Goal: Task Accomplishment & Management: Complete application form

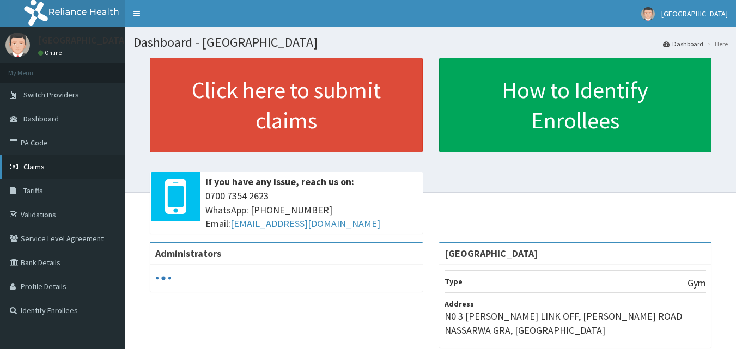
click at [42, 158] on link "Claims" at bounding box center [62, 167] width 125 height 24
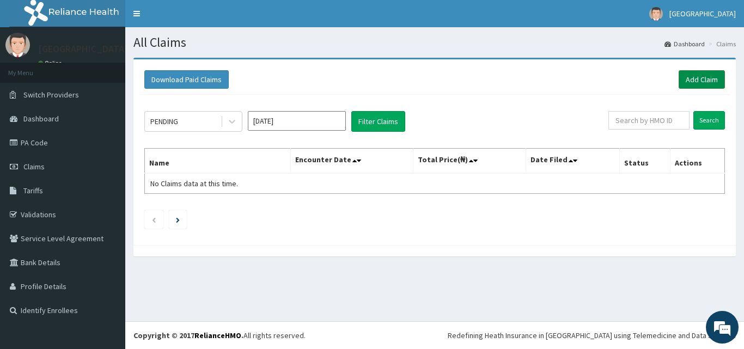
click at [707, 77] on link "Add Claim" at bounding box center [702, 79] width 46 height 19
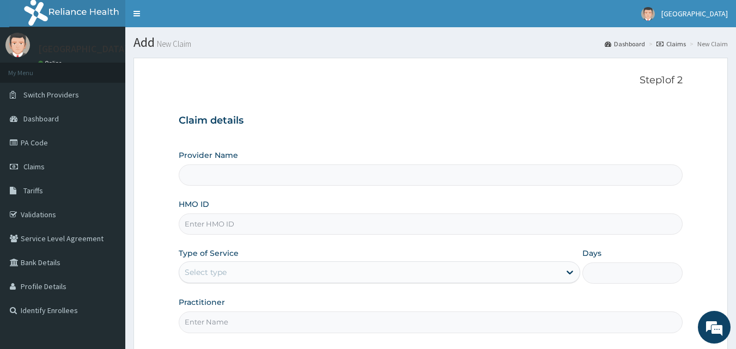
type input "[GEOGRAPHIC_DATA]"
type input "1"
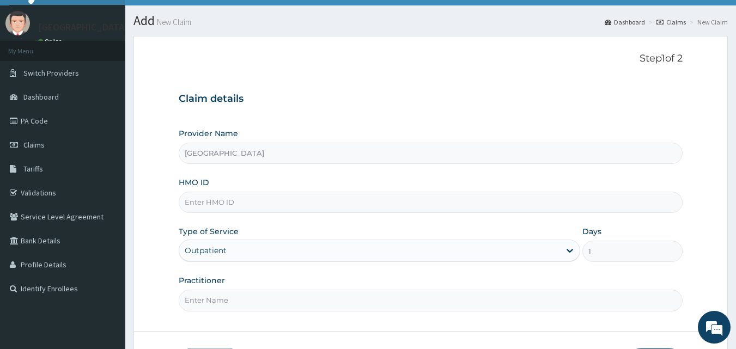
click at [228, 203] on input "HMO ID" at bounding box center [431, 202] width 505 height 21
type input "p"
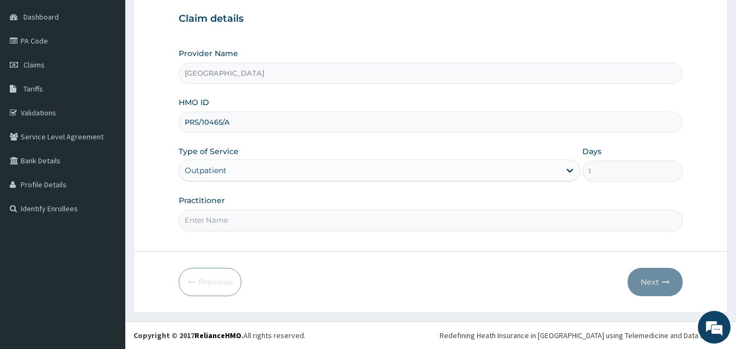
type input "PRS/10465/A"
click at [233, 216] on input "Practitioner" at bounding box center [431, 220] width 505 height 21
type input "RILWAN"
click at [652, 286] on button "Next" at bounding box center [655, 282] width 55 height 28
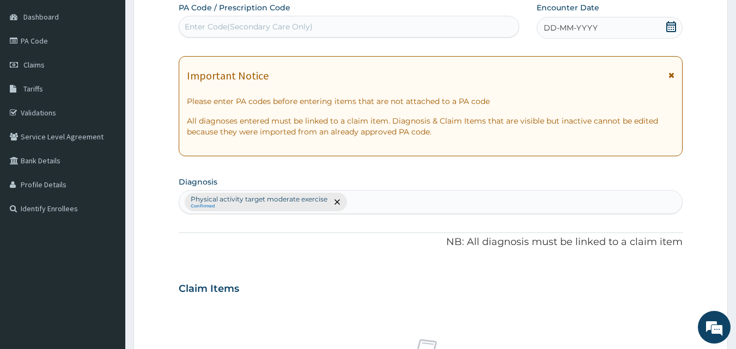
click at [397, 31] on div "Enter Code(Secondary Care Only)" at bounding box center [349, 26] width 340 height 17
type input "PA/9B9AC2"
click at [671, 27] on icon at bounding box center [671, 26] width 10 height 11
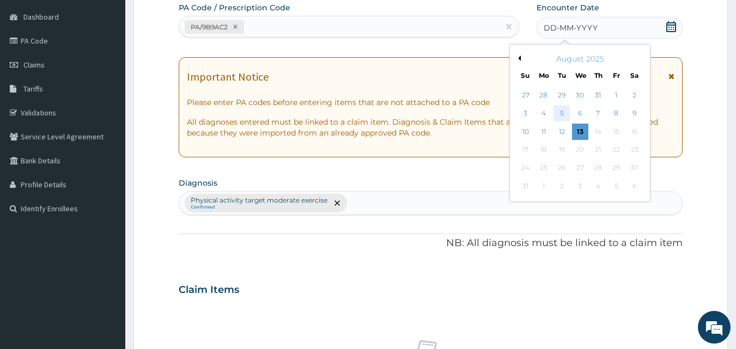
click at [563, 112] on div "5" at bounding box center [562, 114] width 16 height 16
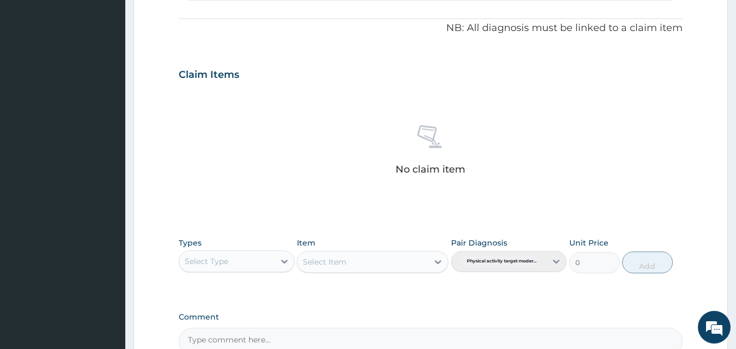
scroll to position [436, 0]
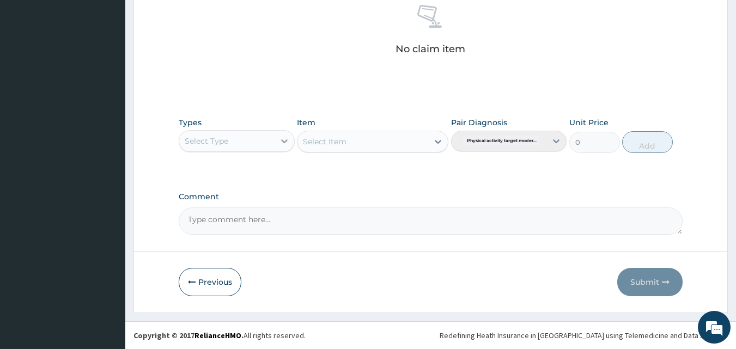
click at [281, 150] on div at bounding box center [285, 141] width 20 height 20
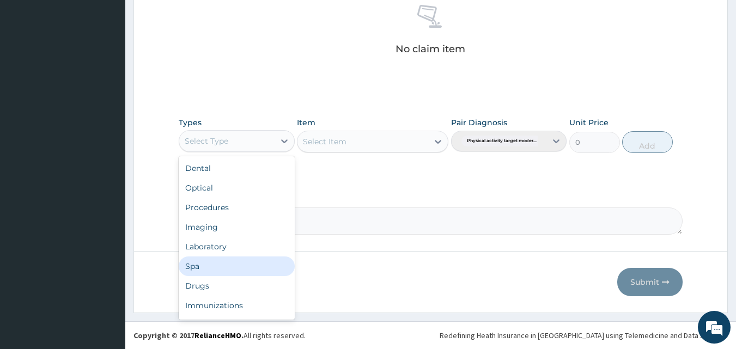
scroll to position [37, 0]
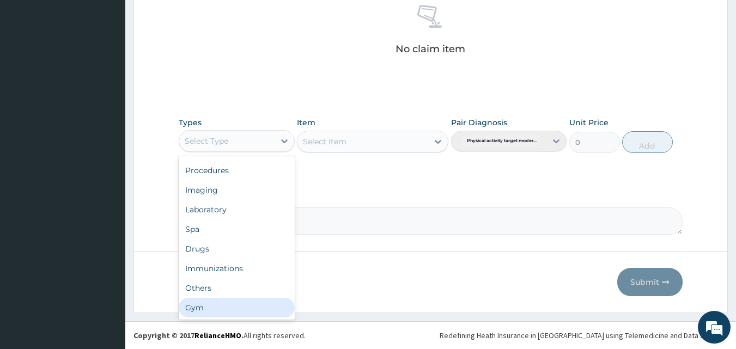
click at [223, 308] on div "Gym" at bounding box center [237, 308] width 116 height 20
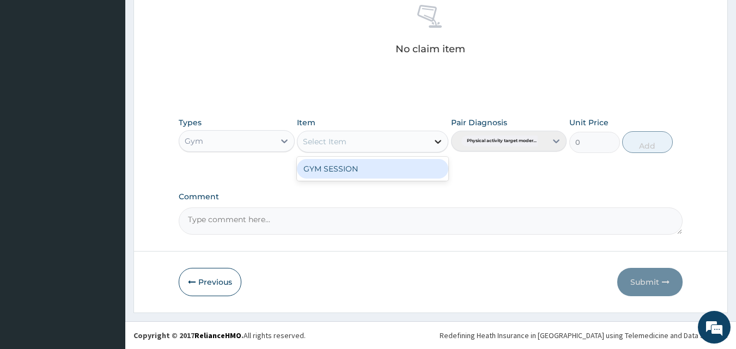
click at [434, 144] on icon at bounding box center [438, 141] width 11 height 11
click at [400, 177] on div "GYM SESSION" at bounding box center [372, 169] width 151 height 20
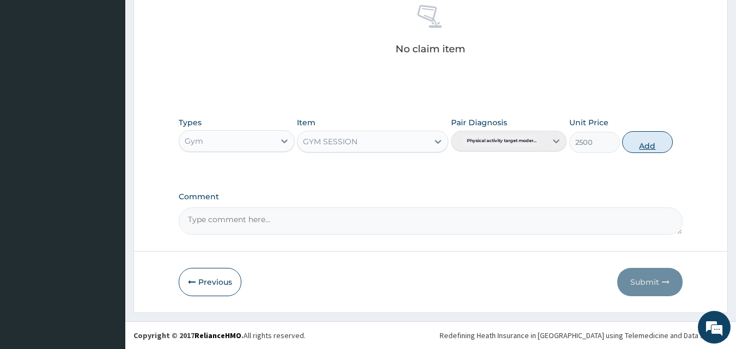
click at [636, 145] on button "Add" at bounding box center [647, 142] width 51 height 22
type input "0"
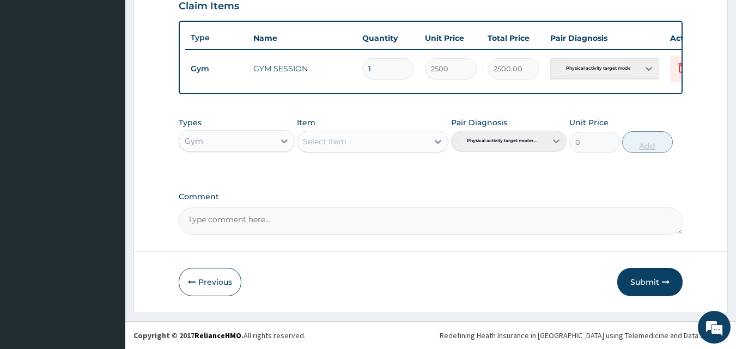
scroll to position [393, 0]
click at [633, 284] on button "Submit" at bounding box center [649, 282] width 65 height 28
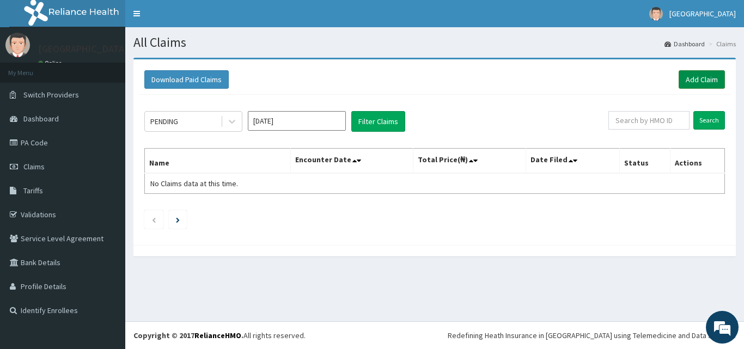
click at [696, 77] on link "Add Claim" at bounding box center [702, 79] width 46 height 19
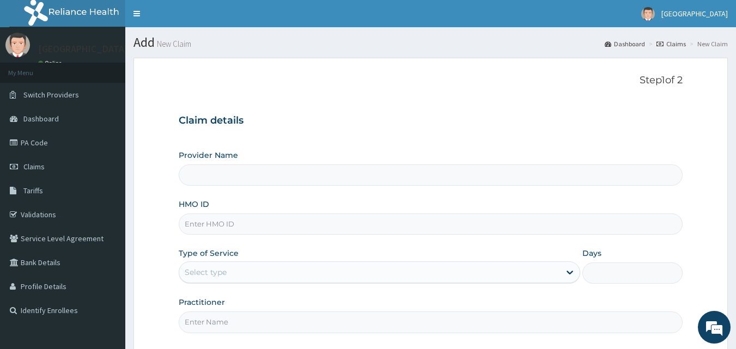
click at [238, 225] on input "HMO ID" at bounding box center [431, 224] width 505 height 21
type input "[GEOGRAPHIC_DATA]"
type input "1"
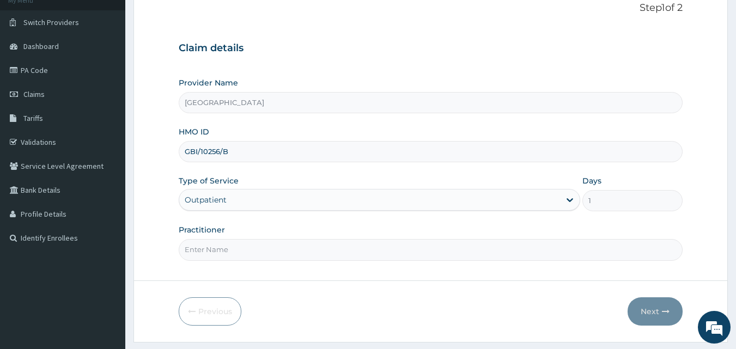
scroll to position [102, 0]
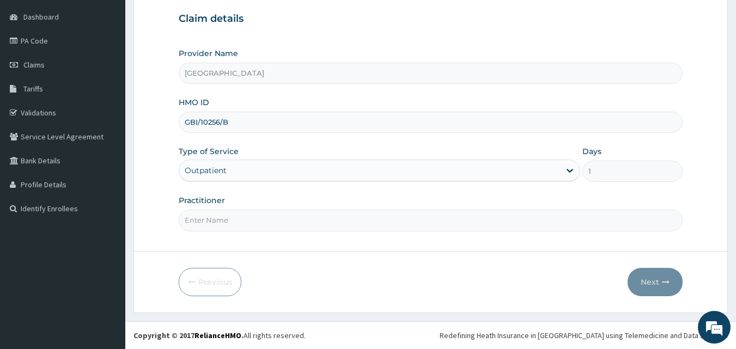
type input "GBI/10256/B"
click at [278, 219] on input "Practitioner" at bounding box center [431, 220] width 505 height 21
type input "[PERSON_NAME]"
click at [658, 279] on button "Next" at bounding box center [655, 282] width 55 height 28
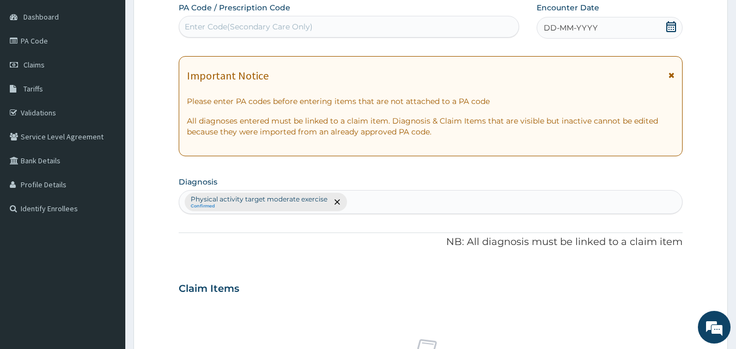
click at [305, 27] on div "Enter Code(Secondary Care Only)" at bounding box center [249, 26] width 128 height 11
type input "PA/2E818F"
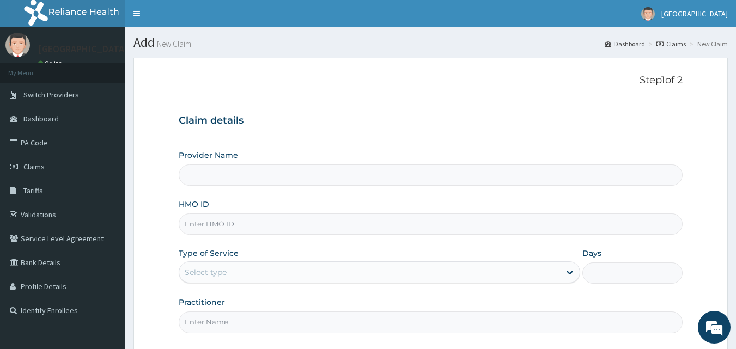
click at [231, 225] on input "HMO ID" at bounding box center [431, 224] width 505 height 21
type input "G"
type input "[GEOGRAPHIC_DATA]"
type input "GB"
type input "1"
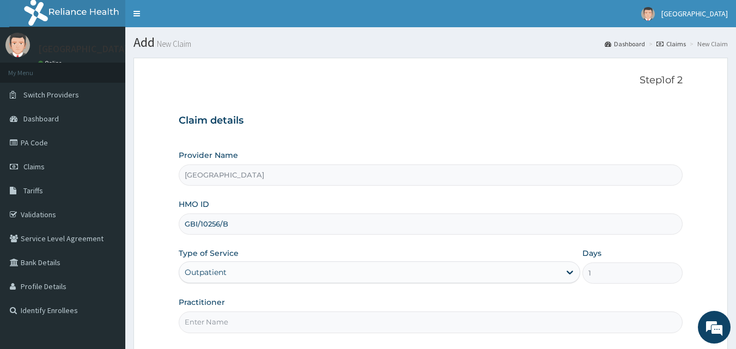
scroll to position [102, 0]
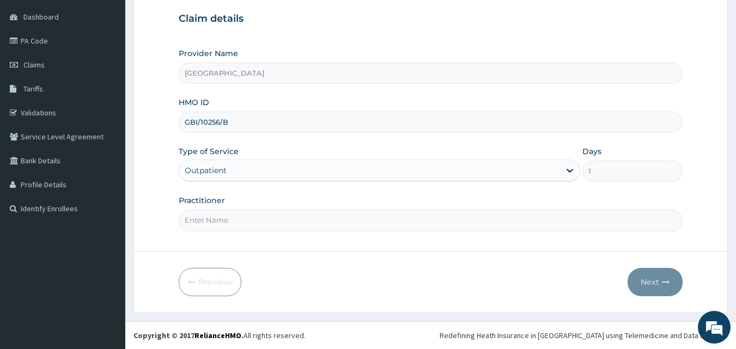
type input "GBI/10256/B"
click at [227, 222] on input "Practitioner" at bounding box center [431, 220] width 505 height 21
type input "ANISA"
click at [652, 280] on button "Next" at bounding box center [655, 282] width 55 height 28
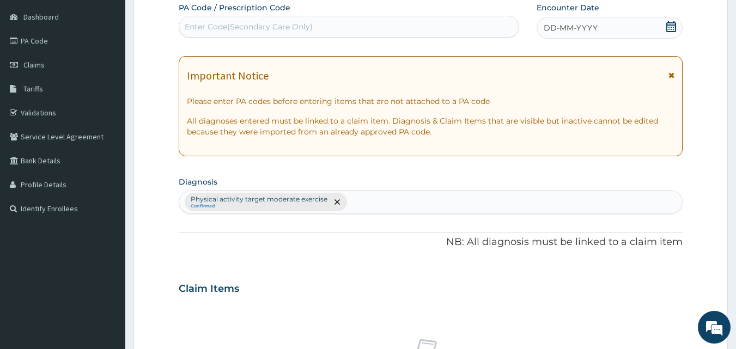
click at [296, 23] on div "Enter Code(Secondary Care Only)" at bounding box center [249, 26] width 128 height 11
type input "PA/2E818F"
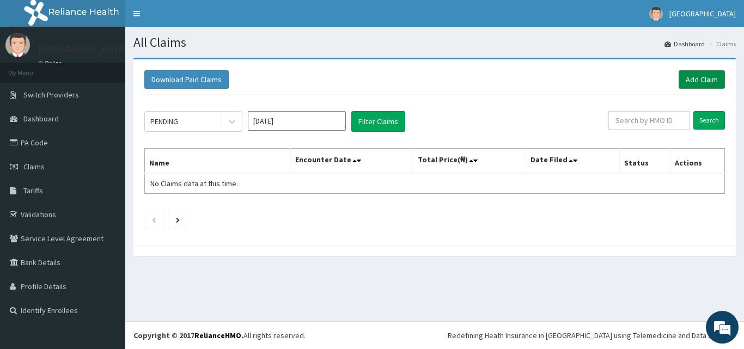
click at [695, 80] on link "Add Claim" at bounding box center [702, 79] width 46 height 19
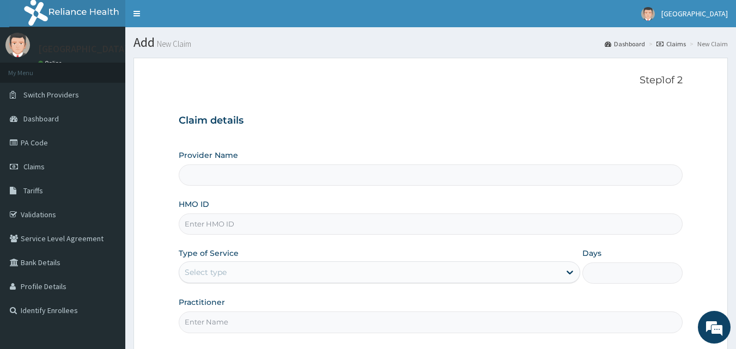
click at [227, 224] on input "HMO ID" at bounding box center [431, 224] width 505 height 21
type input "[GEOGRAPHIC_DATA]"
type input "1"
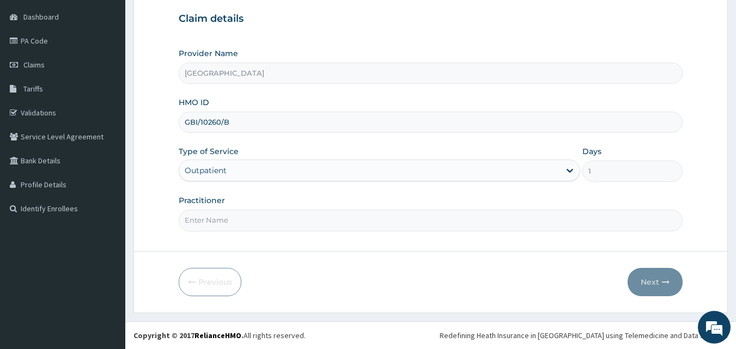
type input "GBI/10260/B"
click at [304, 219] on input "Practitioner" at bounding box center [431, 220] width 505 height 21
type input "[PERSON_NAME]"
click at [663, 278] on icon "button" at bounding box center [666, 282] width 8 height 8
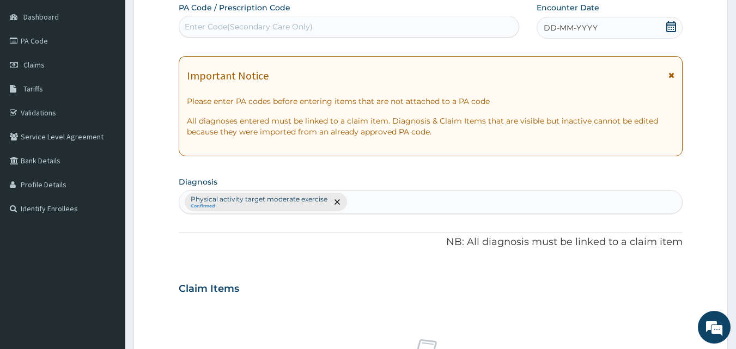
click at [434, 22] on div "Enter Code(Secondary Care Only)" at bounding box center [349, 26] width 340 height 17
type input "PA/05301E"
click at [583, 27] on span "DD-MM-YYYY" at bounding box center [571, 27] width 54 height 11
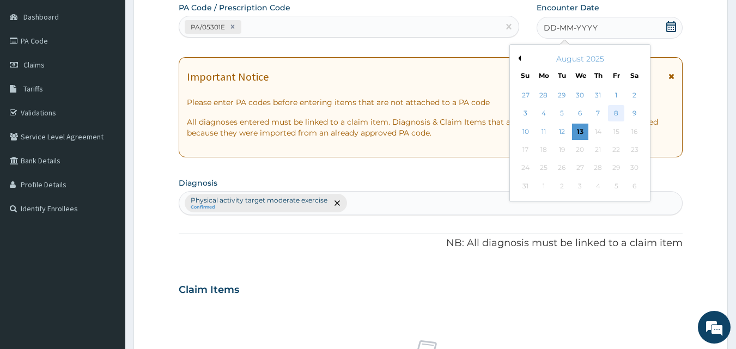
click at [618, 113] on div "8" at bounding box center [616, 114] width 16 height 16
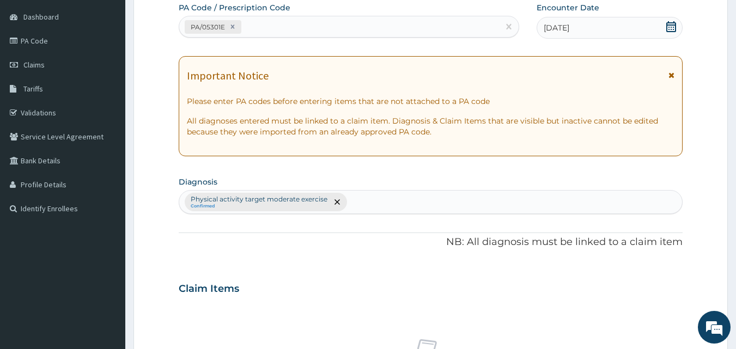
scroll to position [436, 0]
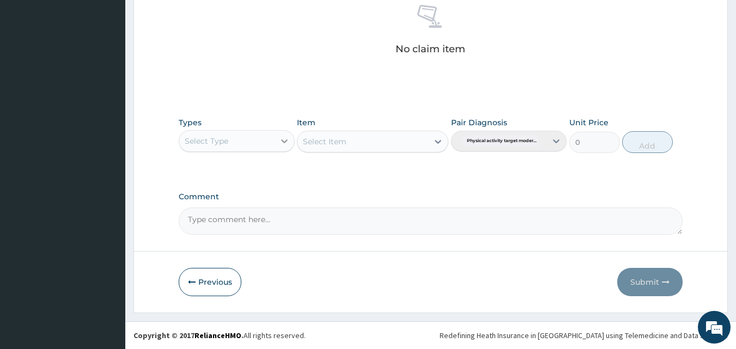
click at [284, 141] on icon at bounding box center [284, 141] width 11 height 11
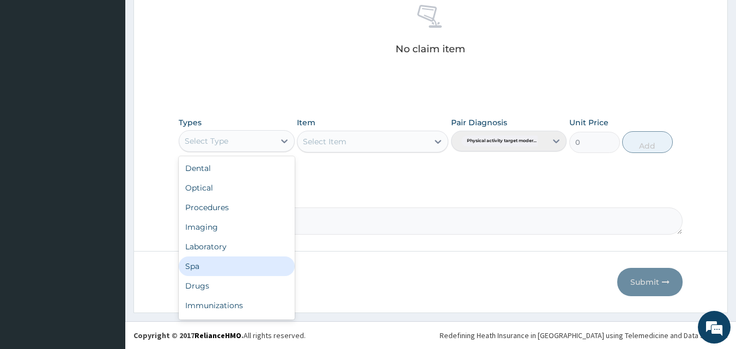
scroll to position [37, 0]
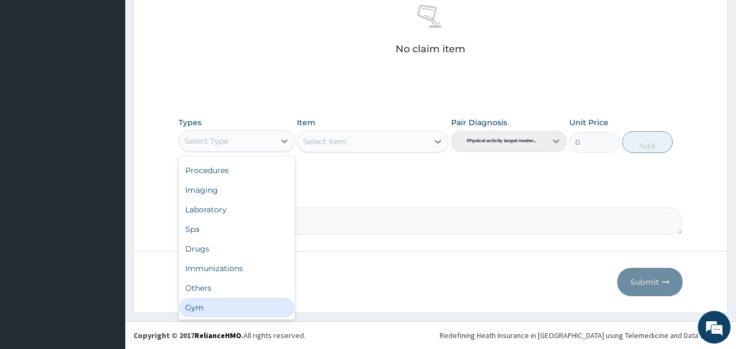
click at [201, 307] on div "Gym" at bounding box center [237, 308] width 116 height 20
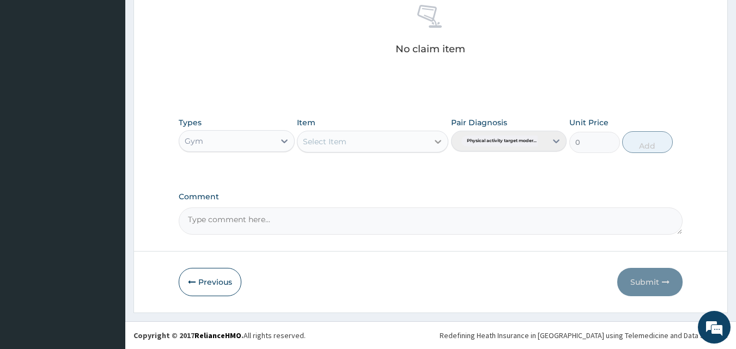
click at [438, 143] on icon at bounding box center [438, 142] width 7 height 4
click at [411, 168] on div "GYM SESSION" at bounding box center [372, 169] width 151 height 20
click at [638, 140] on button "Add" at bounding box center [647, 142] width 51 height 22
type input "0"
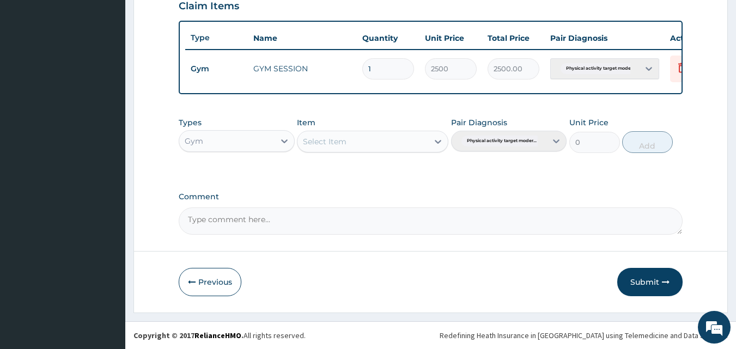
scroll to position [393, 0]
click at [649, 282] on button "Submit" at bounding box center [649, 282] width 65 height 28
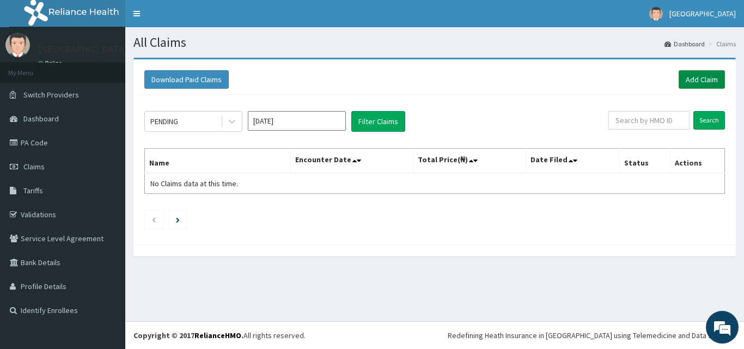
click at [689, 78] on link "Add Claim" at bounding box center [702, 79] width 46 height 19
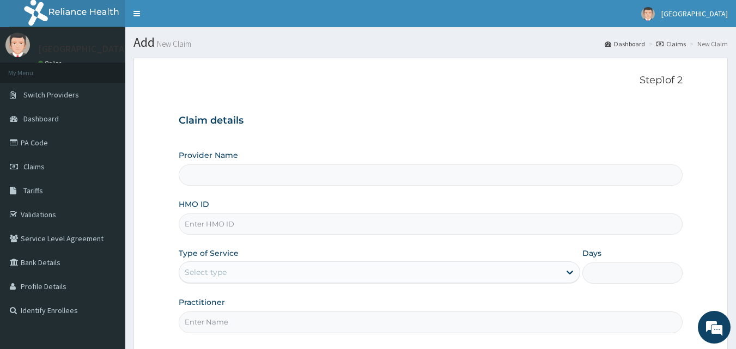
type input "[GEOGRAPHIC_DATA]"
type input "1"
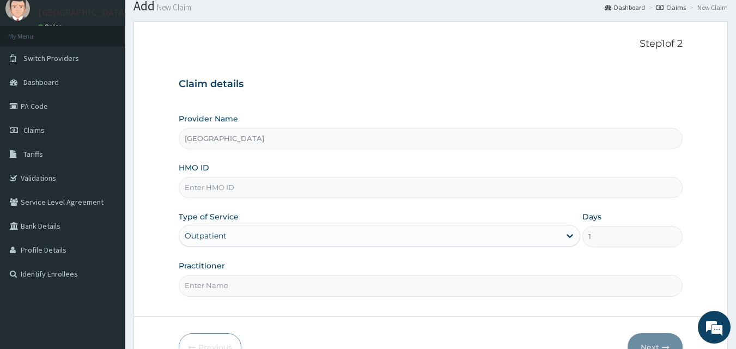
scroll to position [54, 0]
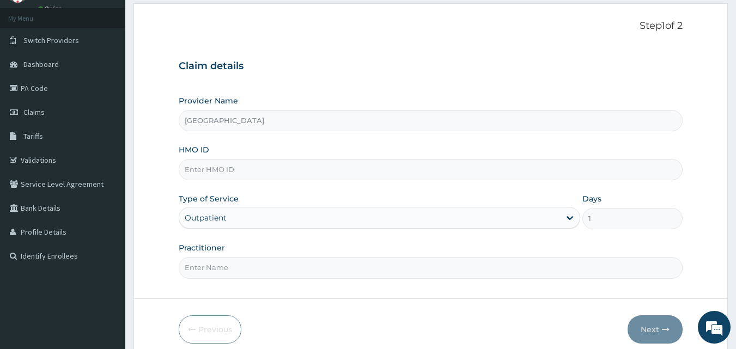
click at [222, 174] on input "HMO ID" at bounding box center [431, 169] width 505 height 21
type input "FMP/10072/A"
click at [266, 260] on input "Practitioner" at bounding box center [431, 267] width 505 height 21
type input "OLADAYO"
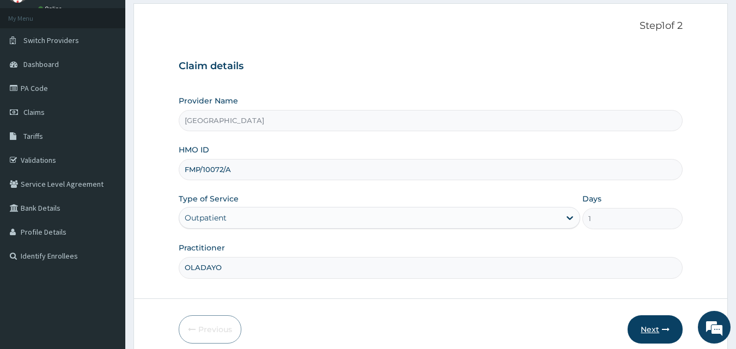
click at [658, 328] on button "Next" at bounding box center [655, 330] width 55 height 28
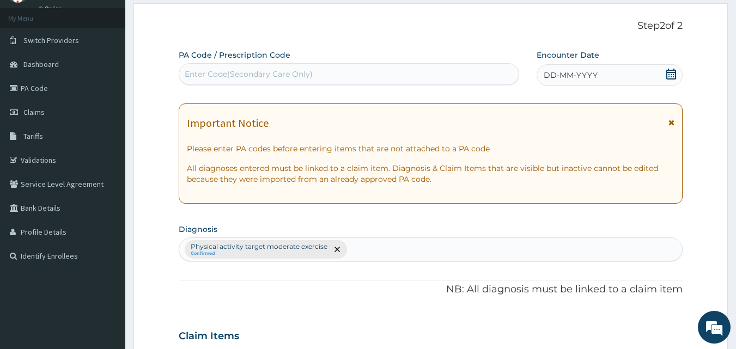
click at [361, 75] on div "Enter Code(Secondary Care Only)" at bounding box center [349, 73] width 340 height 17
type input "PA/8A1F9F"
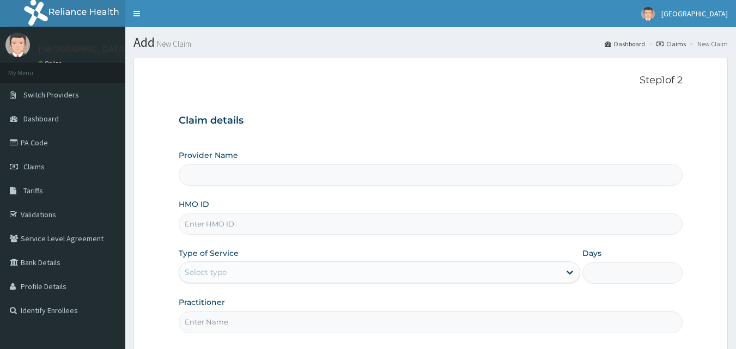
type input "[GEOGRAPHIC_DATA]"
type input "1"
click at [220, 225] on input "HMO ID" at bounding box center [431, 224] width 505 height 21
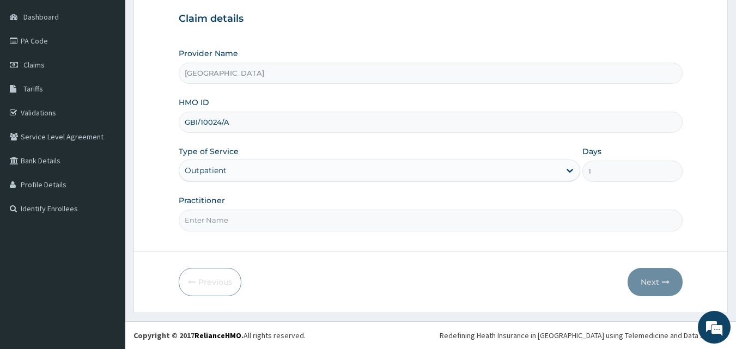
type input "GBI/10024/A"
click at [241, 223] on input "Practitioner" at bounding box center [431, 220] width 505 height 21
type input "KILAWA"
click at [664, 284] on icon "button" at bounding box center [666, 282] width 8 height 8
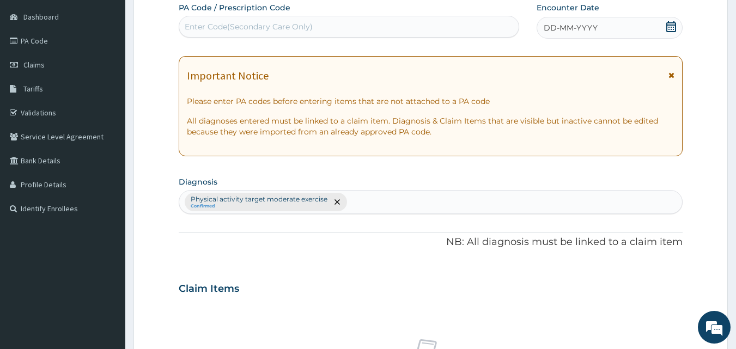
click at [379, 25] on div "Enter Code(Secondary Care Only)" at bounding box center [349, 26] width 340 height 17
type input "PA/34B5A0"
click at [673, 24] on icon at bounding box center [671, 26] width 11 height 11
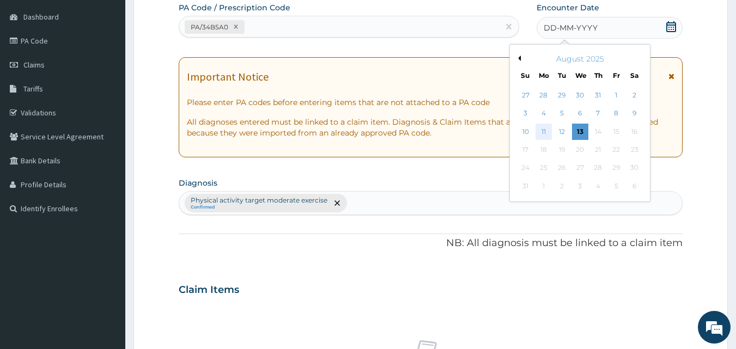
click at [545, 134] on div "11" at bounding box center [544, 132] width 16 height 16
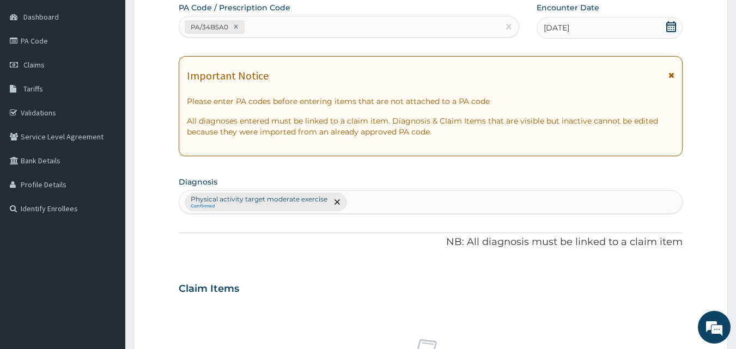
scroll to position [436, 0]
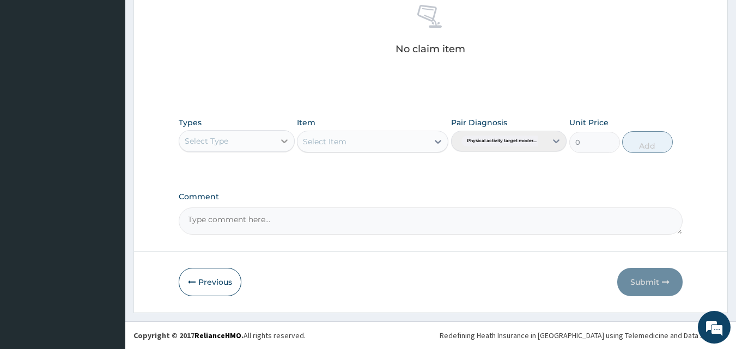
click at [287, 145] on icon at bounding box center [284, 141] width 11 height 11
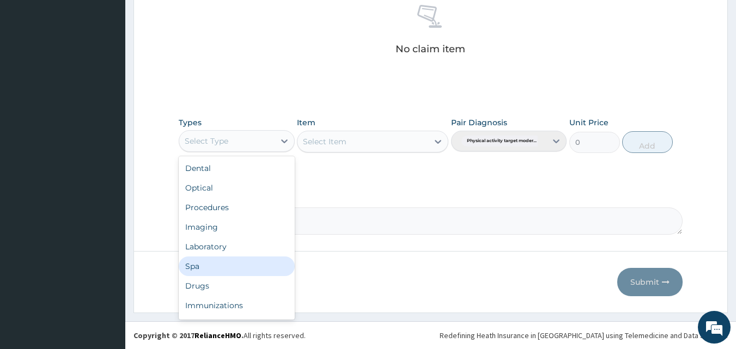
scroll to position [37, 0]
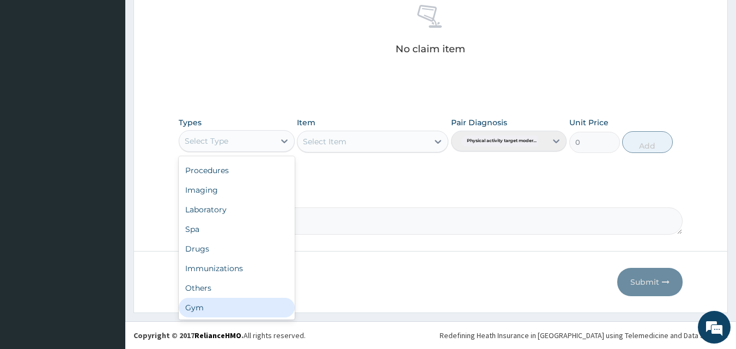
click at [221, 306] on div "Gym" at bounding box center [237, 308] width 116 height 20
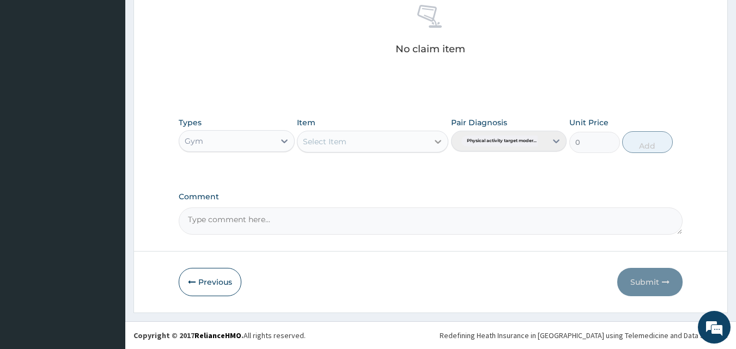
click at [441, 144] on icon at bounding box center [438, 141] width 11 height 11
click at [411, 173] on div "GYM SESSION" at bounding box center [372, 169] width 151 height 20
click at [634, 145] on button "Add" at bounding box center [647, 142] width 51 height 22
type input "0"
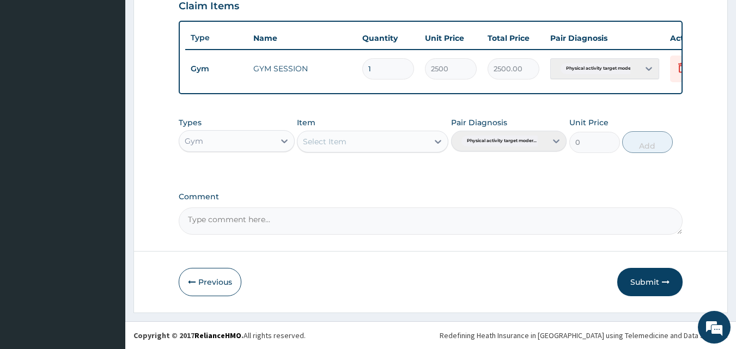
scroll to position [393, 0]
click at [636, 280] on button "Submit" at bounding box center [649, 282] width 65 height 28
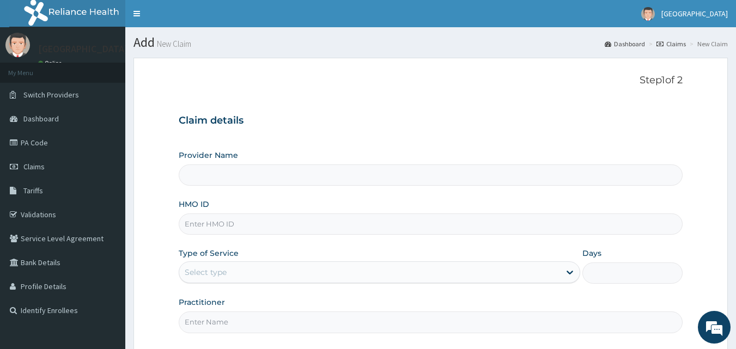
type input "[GEOGRAPHIC_DATA]"
type input "1"
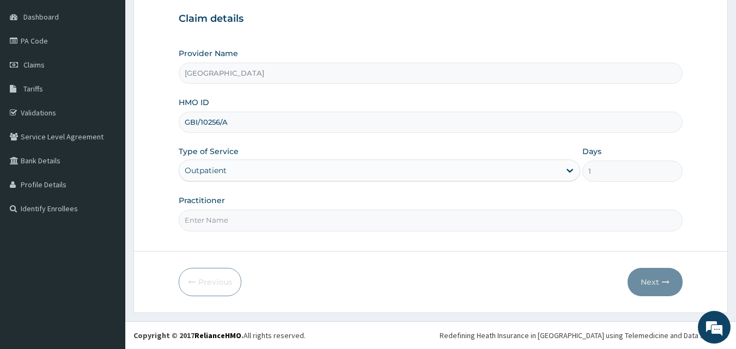
type input "GBI/10256/A"
click at [234, 221] on input "Practitioner" at bounding box center [431, 220] width 505 height 21
type input "[PERSON_NAME]"
click at [658, 284] on button "Next" at bounding box center [655, 282] width 55 height 28
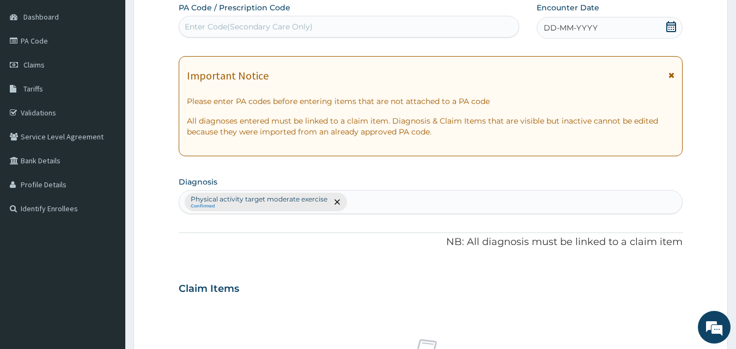
click at [364, 24] on div "Enter Code(Secondary Care Only)" at bounding box center [349, 26] width 340 height 17
type input "PA/6699B5"
click at [671, 29] on icon at bounding box center [671, 26] width 11 height 11
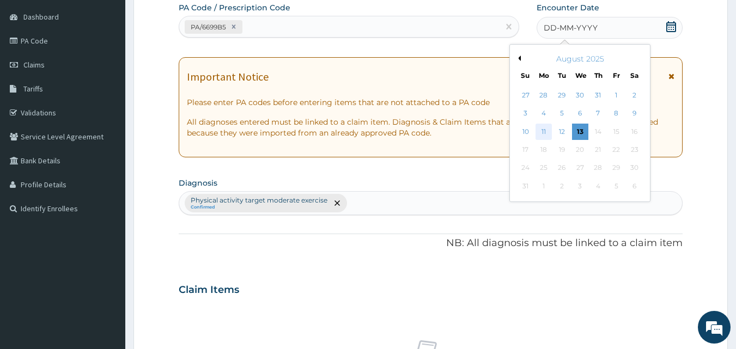
click at [547, 131] on div "11" at bounding box center [544, 132] width 16 height 16
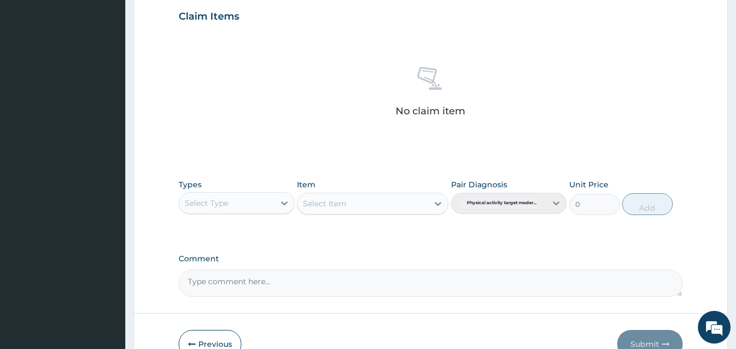
scroll to position [436, 0]
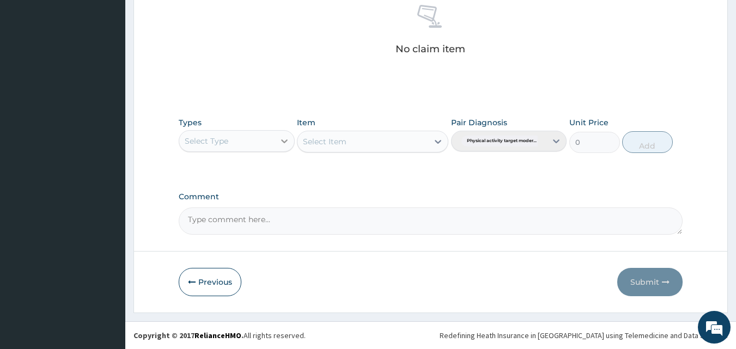
click at [284, 143] on icon at bounding box center [284, 142] width 7 height 4
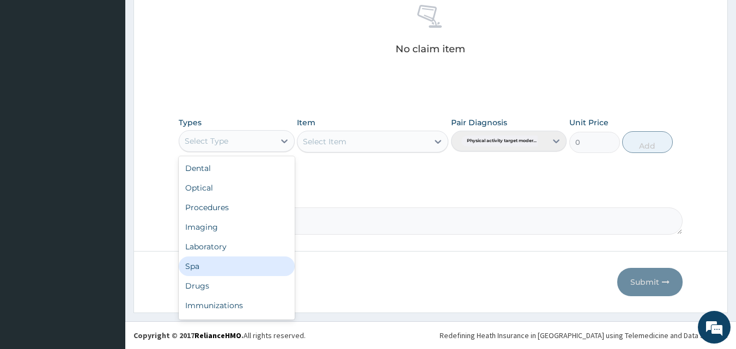
scroll to position [37, 0]
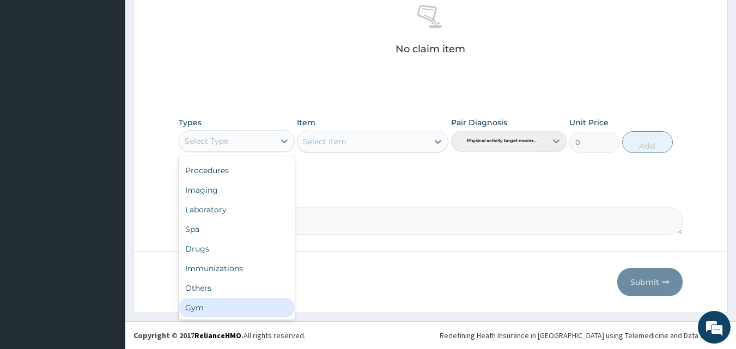
click at [213, 312] on div "Gym" at bounding box center [237, 308] width 116 height 20
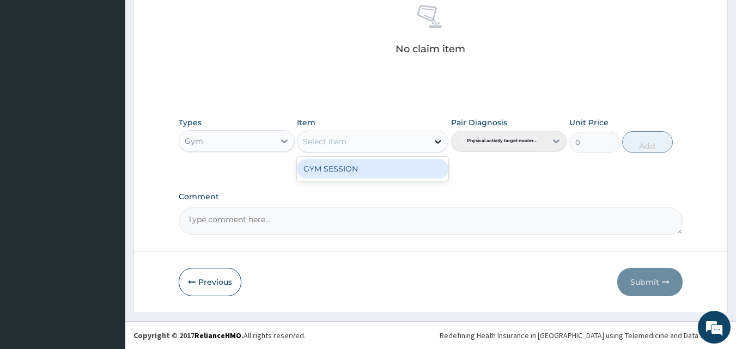
click at [429, 143] on div at bounding box center [438, 142] width 20 height 20
click at [402, 169] on div "GYM SESSION" at bounding box center [372, 169] width 151 height 20
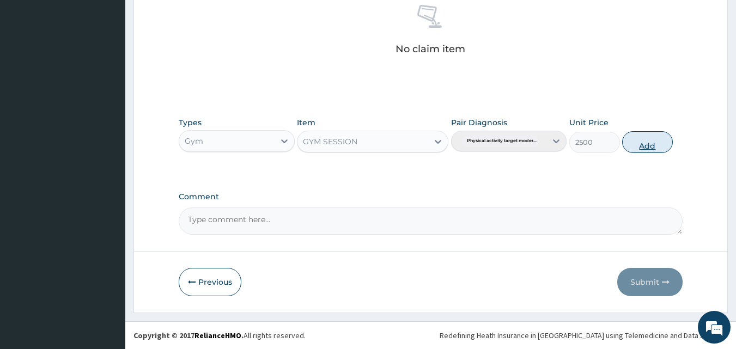
click at [638, 139] on button "Add" at bounding box center [647, 142] width 51 height 22
type input "0"
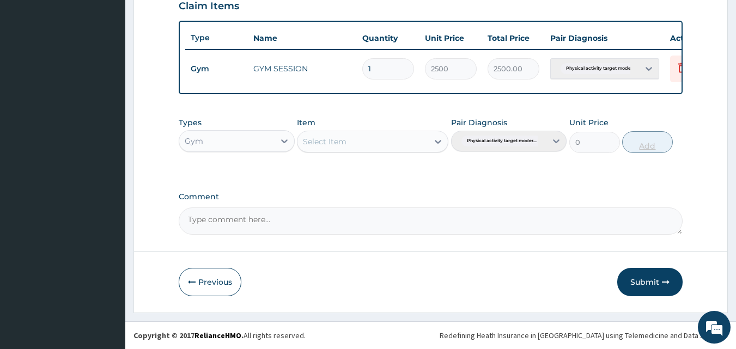
scroll to position [393, 0]
click at [628, 282] on button "Submit" at bounding box center [649, 282] width 65 height 28
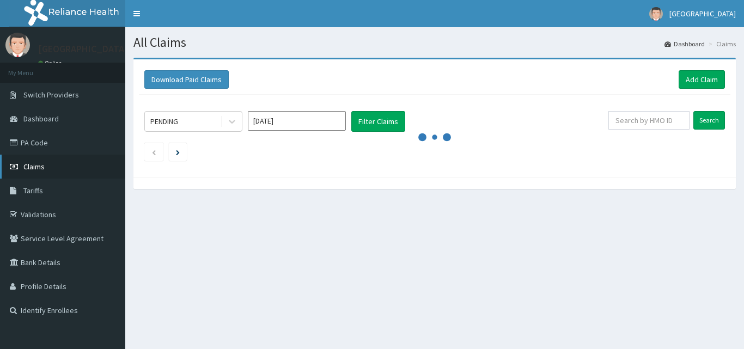
click at [52, 166] on link "Claims" at bounding box center [62, 167] width 125 height 24
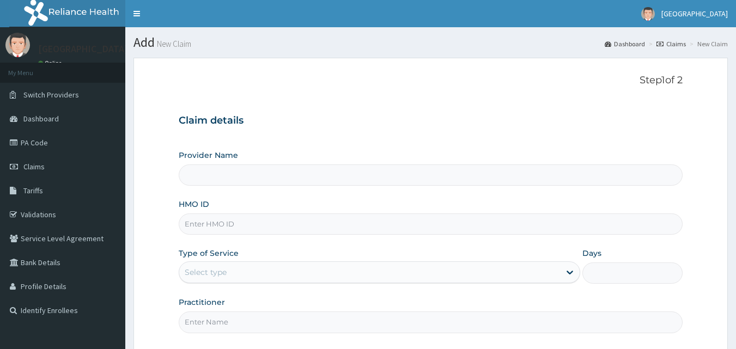
click at [227, 222] on input "HMO ID" at bounding box center [431, 224] width 505 height 21
type input "[GEOGRAPHIC_DATA]"
type input "1"
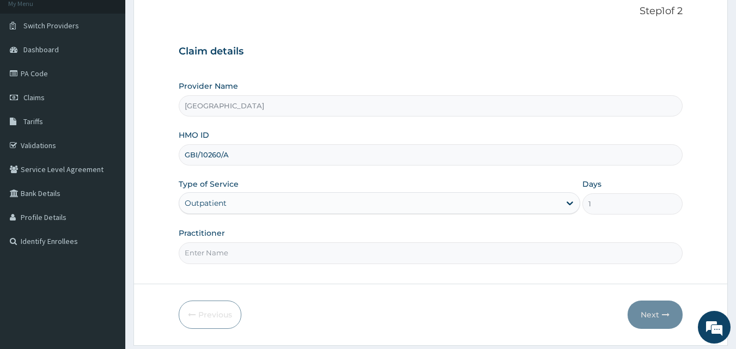
type input "GBI/10260/A"
click at [217, 254] on input "Practitioner" at bounding box center [431, 252] width 505 height 21
type input "NUHU"
click at [648, 308] on button "Next" at bounding box center [655, 315] width 55 height 28
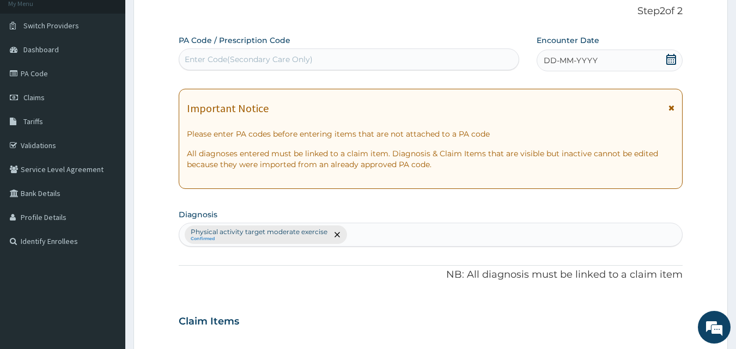
click at [426, 62] on div "Enter Code(Secondary Care Only)" at bounding box center [349, 59] width 340 height 17
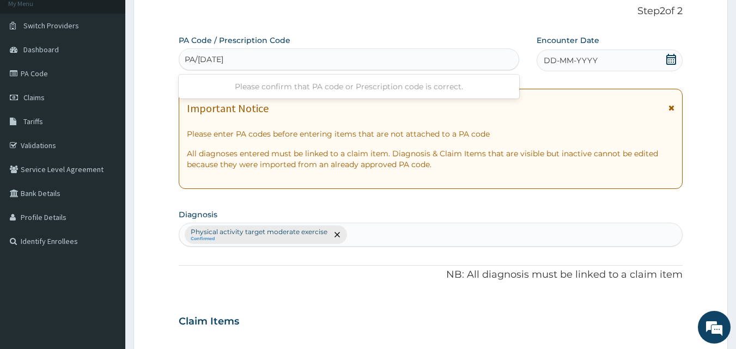
type input "PA/CE384B"
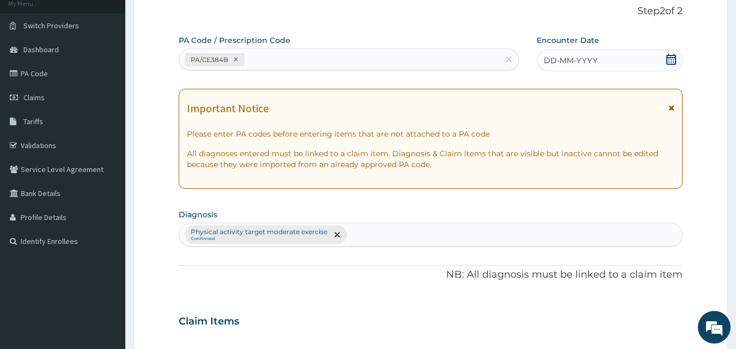
click at [671, 60] on icon at bounding box center [671, 59] width 11 height 11
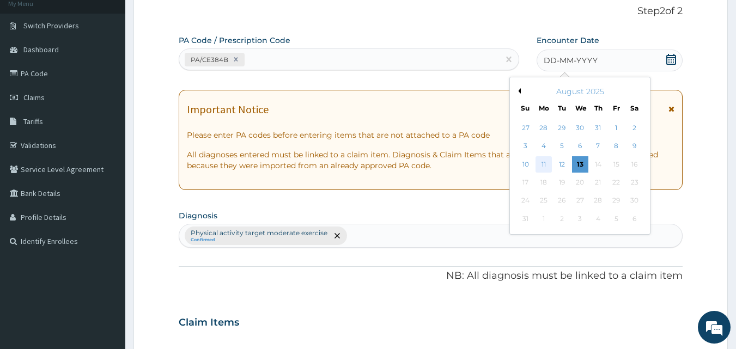
click at [545, 165] on div "11" at bounding box center [544, 164] width 16 height 16
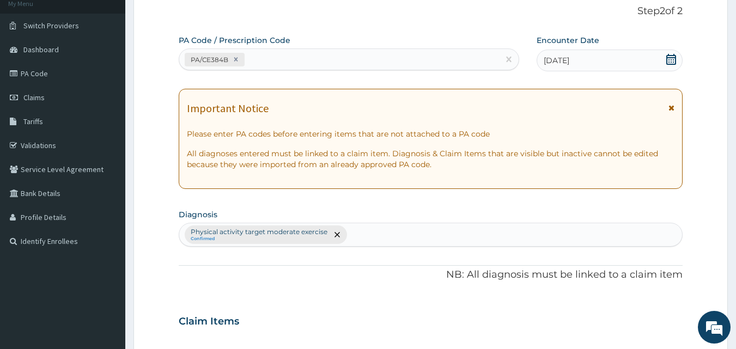
scroll to position [436, 0]
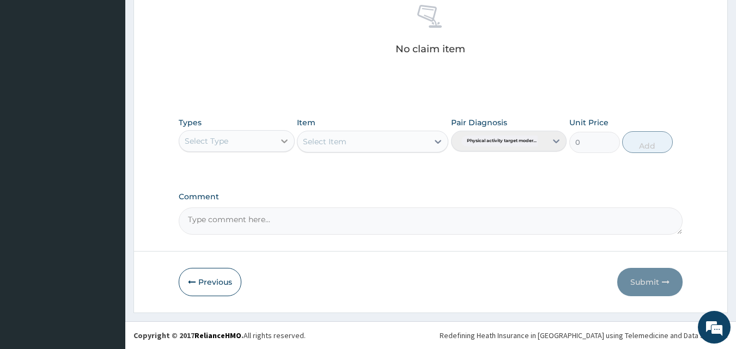
click at [288, 136] on icon at bounding box center [284, 141] width 11 height 11
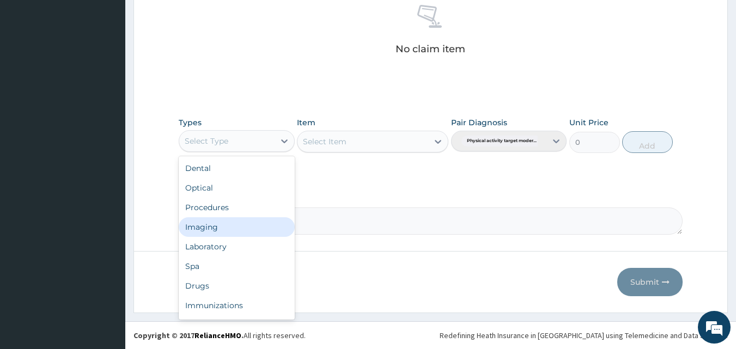
scroll to position [37, 0]
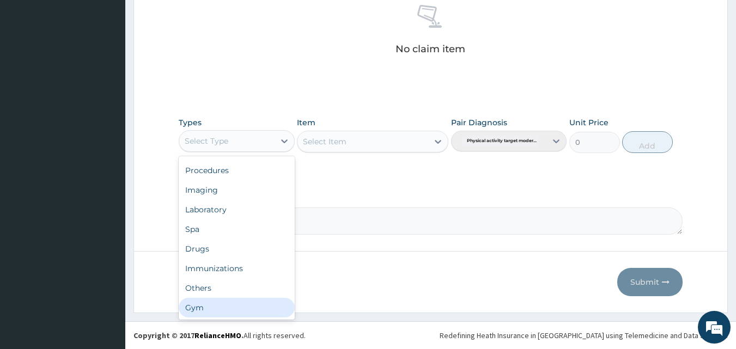
click at [204, 304] on div "Gym" at bounding box center [237, 308] width 116 height 20
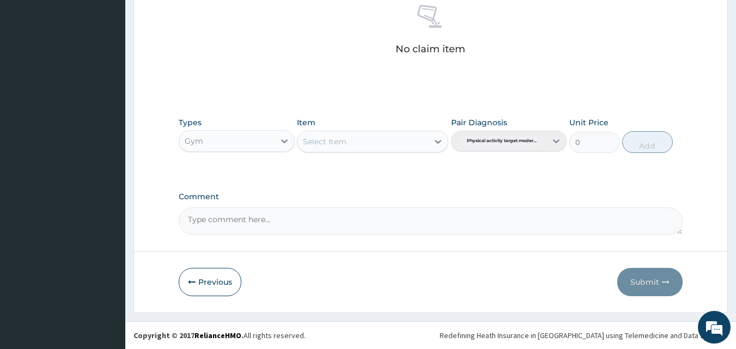
click at [436, 145] on icon at bounding box center [438, 141] width 11 height 11
click at [417, 171] on div "GYM SESSION" at bounding box center [372, 169] width 151 height 20
click at [636, 140] on button "Add" at bounding box center [647, 142] width 51 height 22
type input "0"
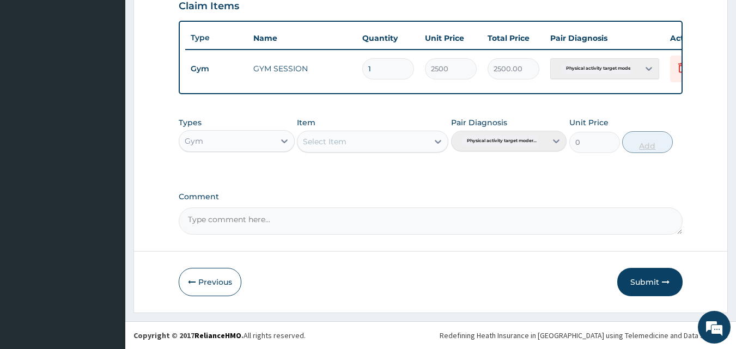
scroll to position [393, 0]
click at [640, 276] on button "Submit" at bounding box center [649, 282] width 65 height 28
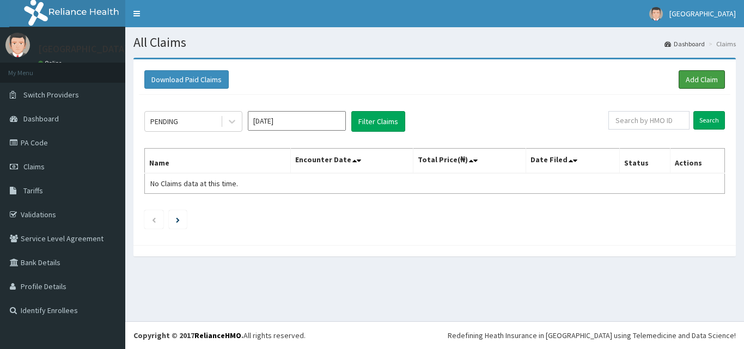
click at [696, 77] on link "Add Claim" at bounding box center [702, 79] width 46 height 19
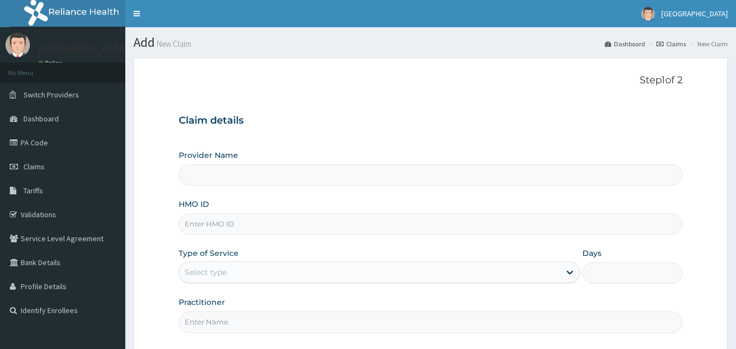
click at [306, 227] on input "HMO ID" at bounding box center [431, 224] width 505 height 21
type input "[GEOGRAPHIC_DATA]"
type input "1"
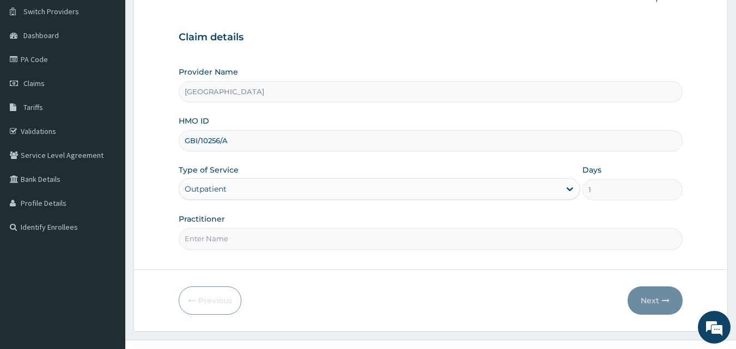
scroll to position [102, 0]
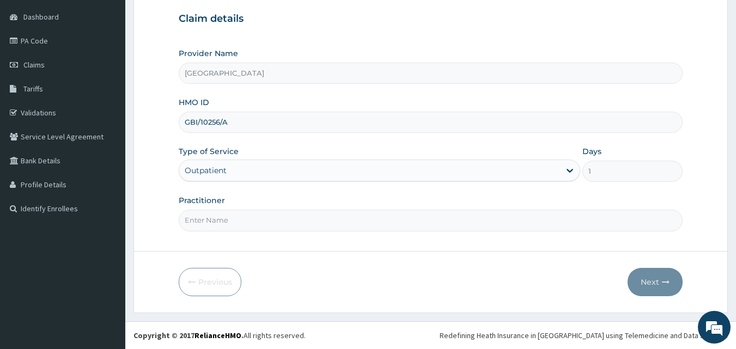
type input "GBI/10256/A"
click at [291, 221] on input "Practitioner" at bounding box center [431, 220] width 505 height 21
type input "MAKKO"
click at [653, 283] on button "Next" at bounding box center [655, 282] width 55 height 28
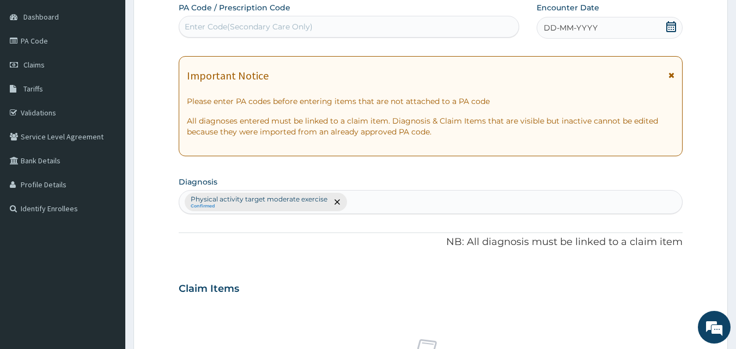
click at [404, 29] on div "Enter Code(Secondary Care Only)" at bounding box center [349, 26] width 340 height 17
type input "PA/2A23D5"
click at [669, 25] on icon at bounding box center [671, 26] width 10 height 11
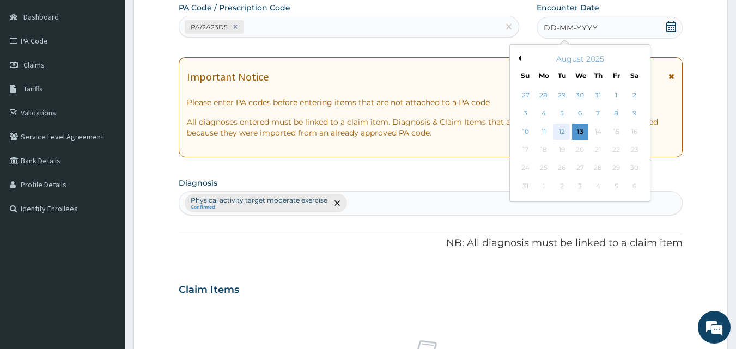
click at [566, 134] on div "12" at bounding box center [562, 132] width 16 height 16
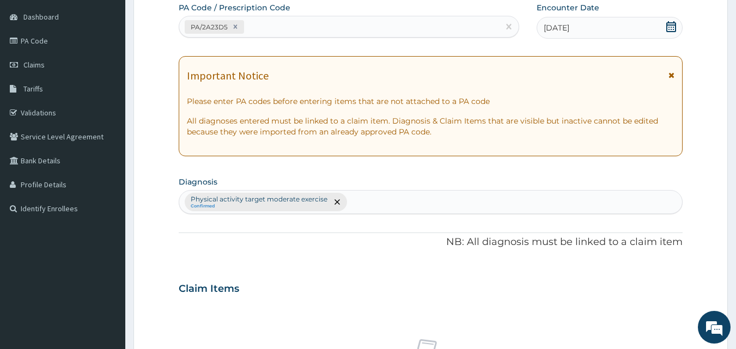
scroll to position [436, 0]
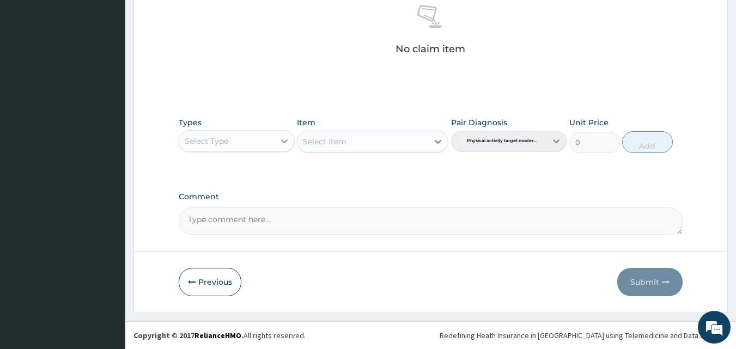
click at [287, 144] on icon at bounding box center [284, 141] width 11 height 11
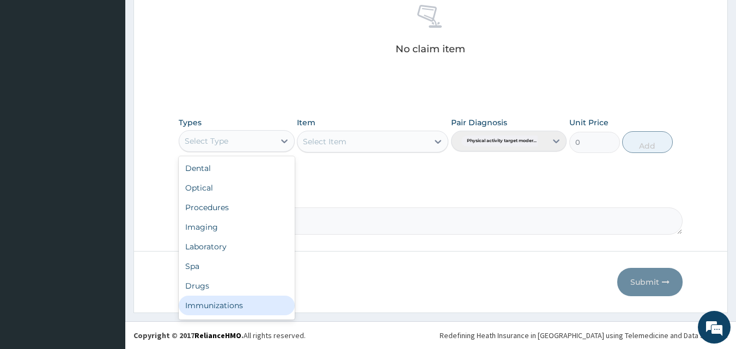
scroll to position [37, 0]
click at [227, 306] on div "Gym" at bounding box center [237, 308] width 116 height 20
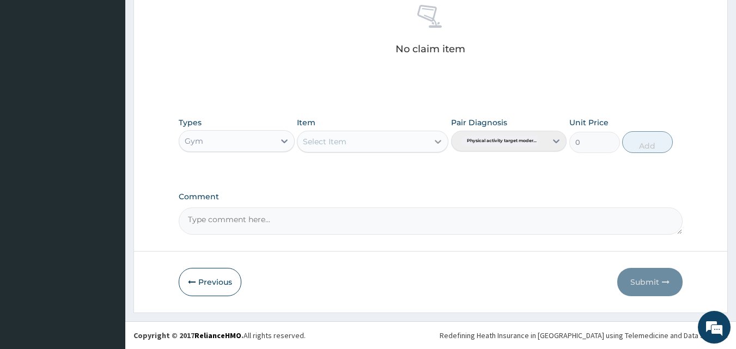
click at [440, 147] on icon at bounding box center [438, 141] width 11 height 11
click at [422, 167] on div "GYM SESSION" at bounding box center [372, 169] width 151 height 20
click at [629, 143] on button "Add" at bounding box center [647, 142] width 51 height 22
type input "0"
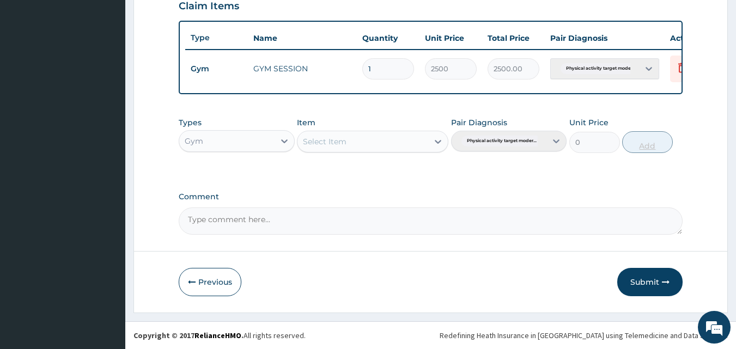
scroll to position [393, 0]
click at [633, 276] on button "Submit" at bounding box center [649, 282] width 65 height 28
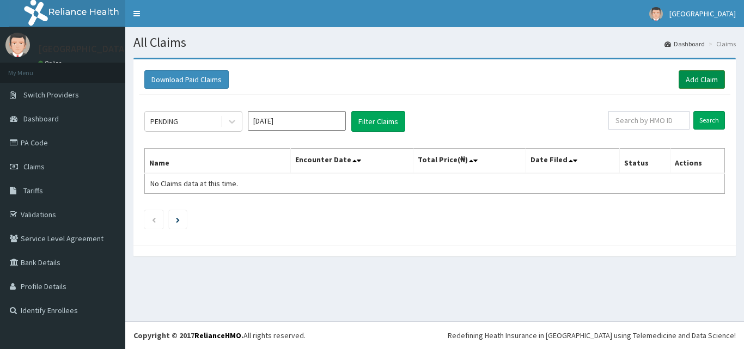
click at [693, 76] on link "Add Claim" at bounding box center [702, 79] width 46 height 19
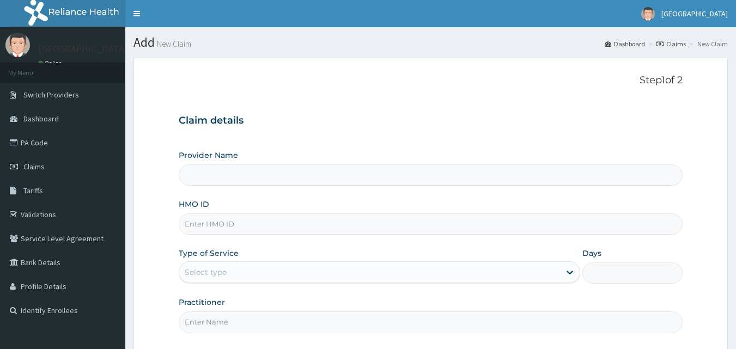
click at [288, 221] on input "HMO ID" at bounding box center [431, 224] width 505 height 21
type input "[GEOGRAPHIC_DATA]"
type input "1"
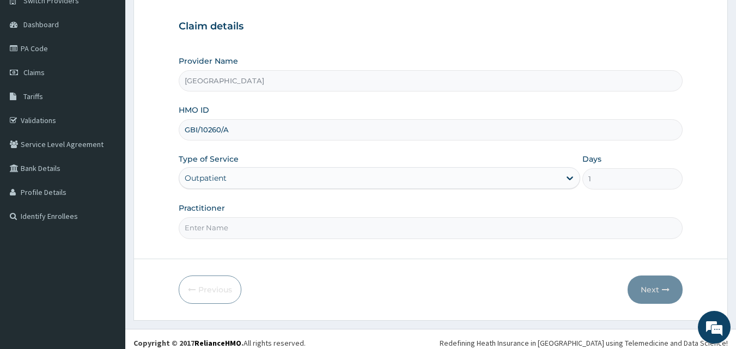
scroll to position [102, 0]
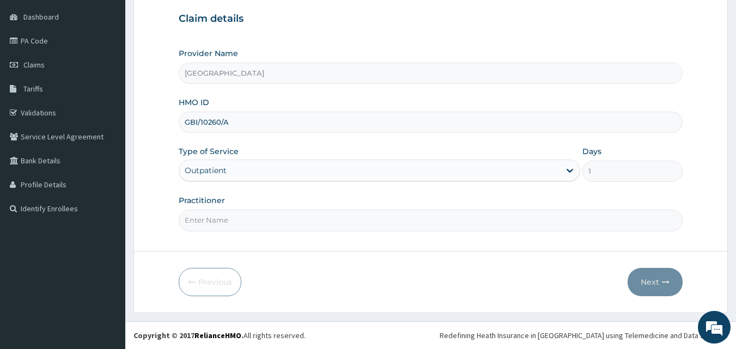
type input "GBI/10260/A"
click at [266, 218] on input "Practitioner" at bounding box center [431, 220] width 505 height 21
type input "NUHU"
click at [669, 284] on icon "button" at bounding box center [666, 282] width 8 height 8
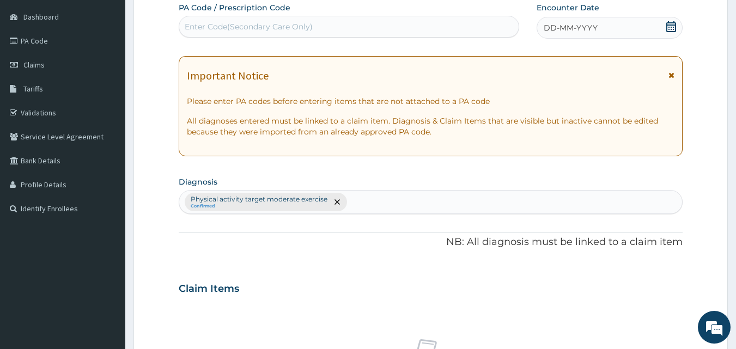
click at [315, 26] on div "Enter Code(Secondary Care Only)" at bounding box center [349, 26] width 340 height 17
type input "PA/340576"
click at [674, 25] on icon at bounding box center [671, 26] width 10 height 11
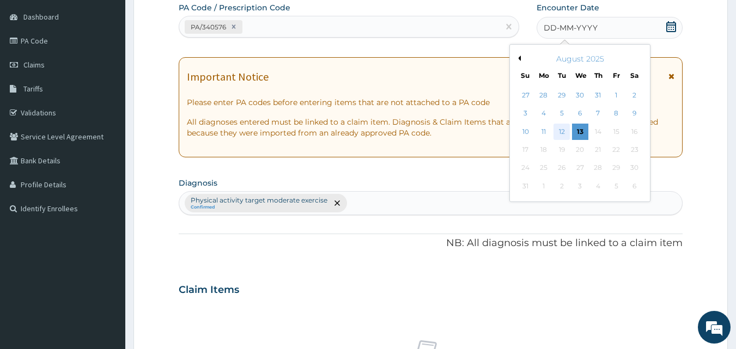
click at [563, 131] on div "12" at bounding box center [562, 132] width 16 height 16
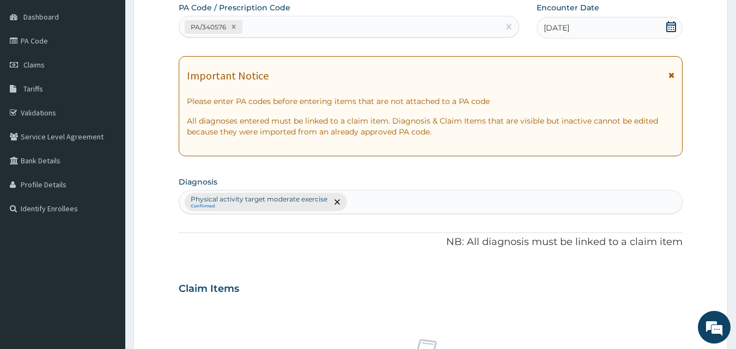
scroll to position [436, 0]
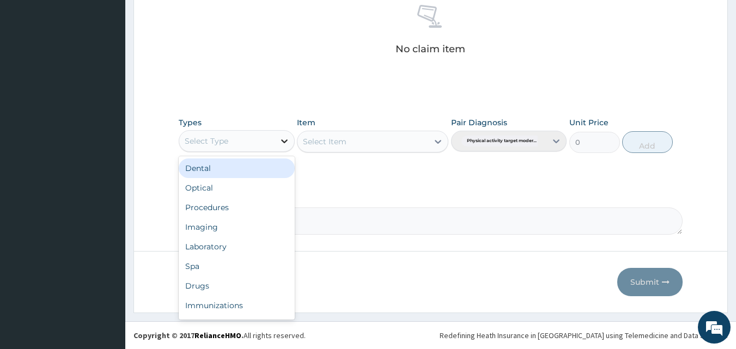
click at [275, 143] on div at bounding box center [285, 141] width 20 height 20
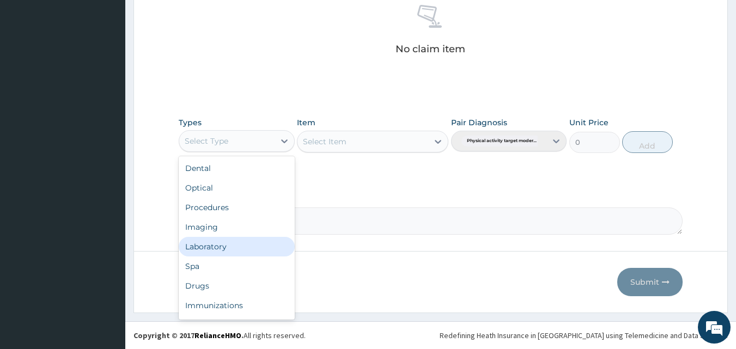
scroll to position [37, 0]
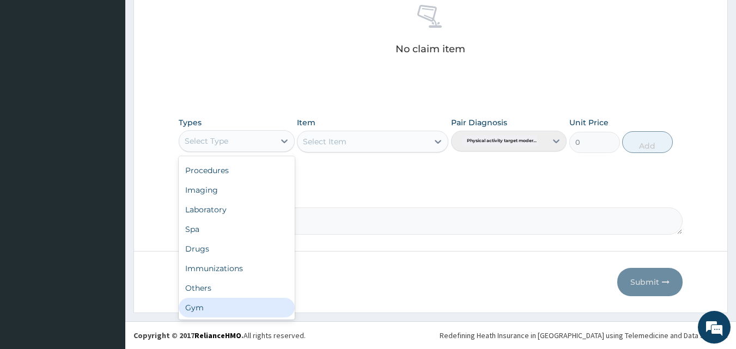
click at [210, 310] on div "Gym" at bounding box center [237, 308] width 116 height 20
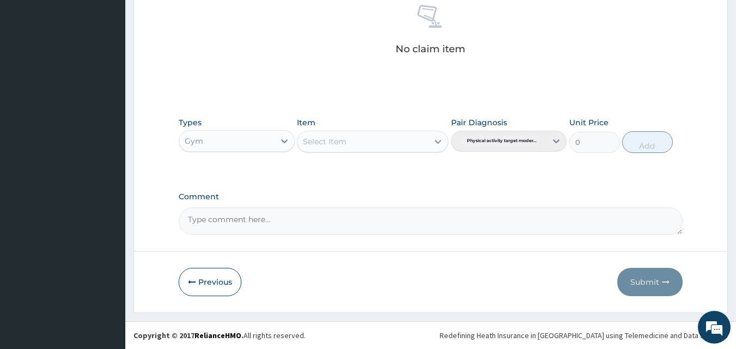
click at [429, 142] on div at bounding box center [438, 142] width 20 height 20
click at [413, 169] on div "GYM SESSION" at bounding box center [372, 169] width 151 height 20
click at [648, 140] on button "Add" at bounding box center [647, 142] width 51 height 22
type input "0"
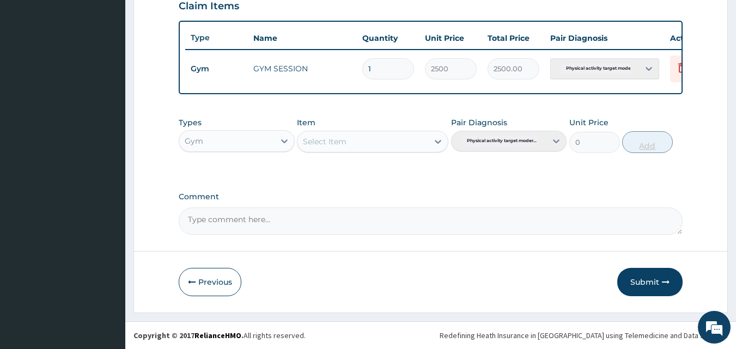
scroll to position [393, 0]
click at [630, 278] on button "Submit" at bounding box center [649, 282] width 65 height 28
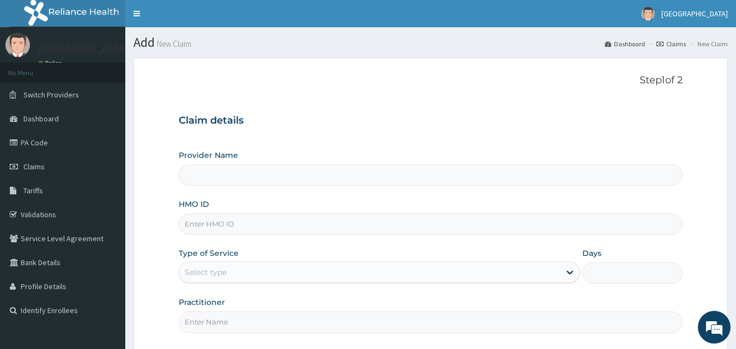
type input "[GEOGRAPHIC_DATA]"
type input "1"
click at [250, 227] on input "HMO ID" at bounding box center [431, 224] width 505 height 21
type input "G"
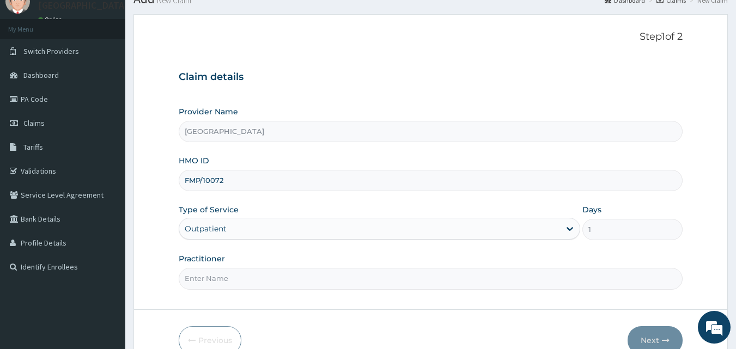
scroll to position [65, 0]
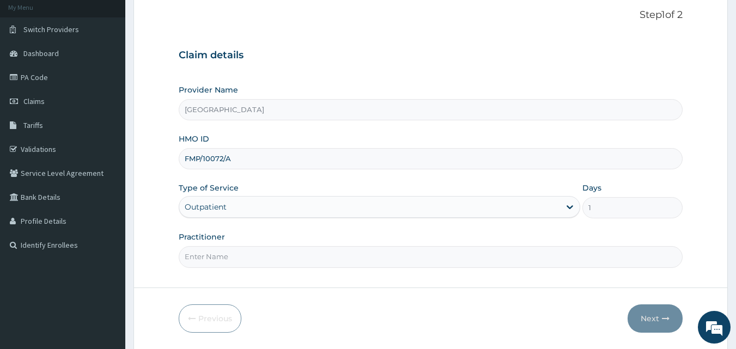
type input "FMP/10072/A"
click at [240, 254] on input "Practitioner" at bounding box center [431, 256] width 505 height 21
type input "OLADAYO"
click at [646, 316] on button "Next" at bounding box center [655, 319] width 55 height 28
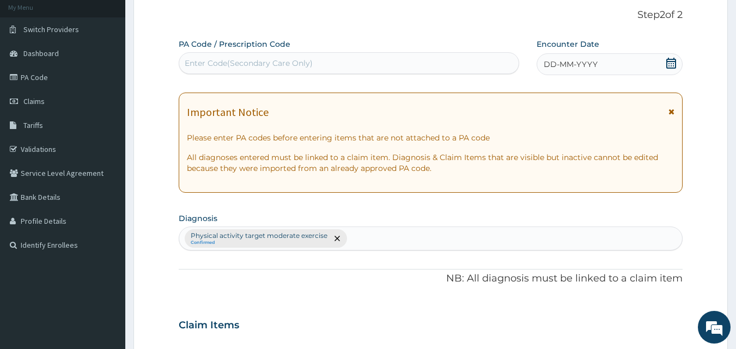
click at [377, 56] on div "Enter Code(Secondary Care Only)" at bounding box center [349, 62] width 340 height 17
type input "PA/22DE0A"
click at [669, 64] on icon at bounding box center [671, 63] width 11 height 11
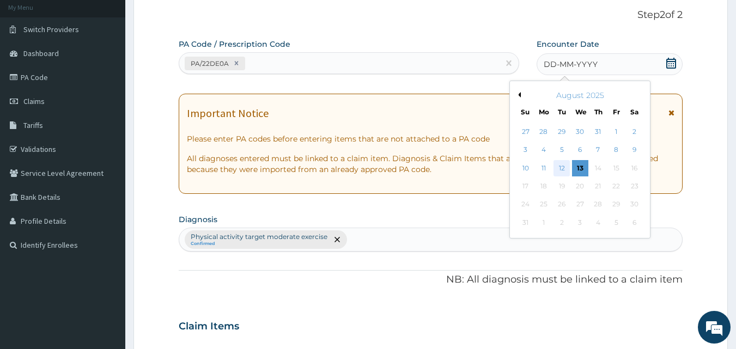
click at [559, 170] on div "12" at bounding box center [562, 168] width 16 height 16
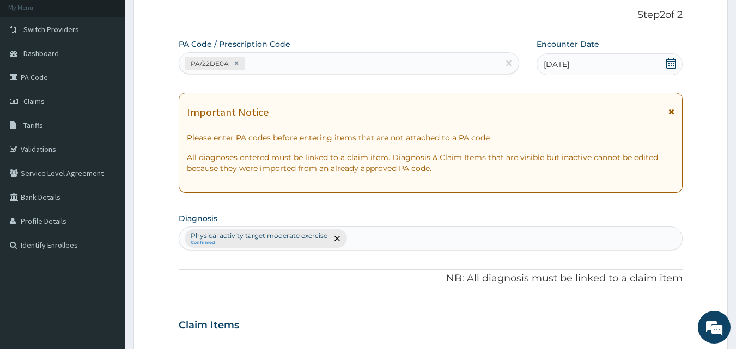
scroll to position [436, 0]
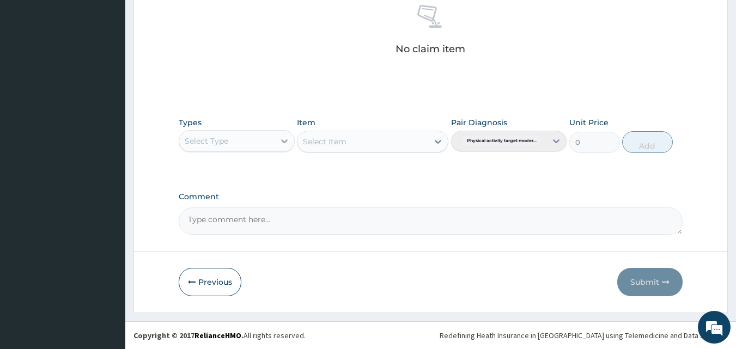
click at [285, 143] on icon at bounding box center [284, 141] width 11 height 11
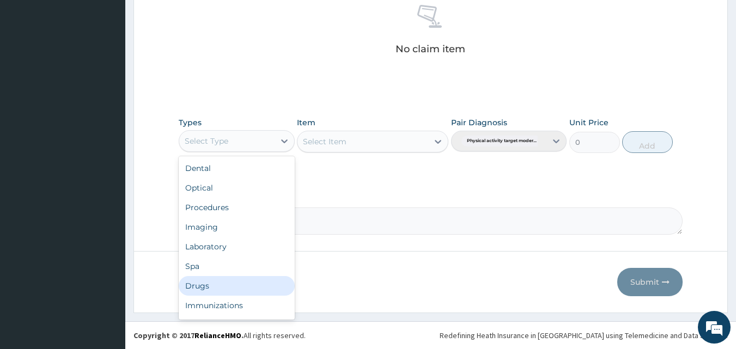
scroll to position [37, 0]
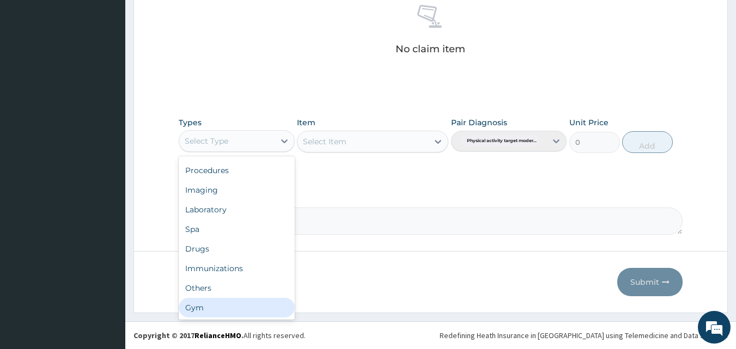
click at [216, 305] on div "Gym" at bounding box center [237, 308] width 116 height 20
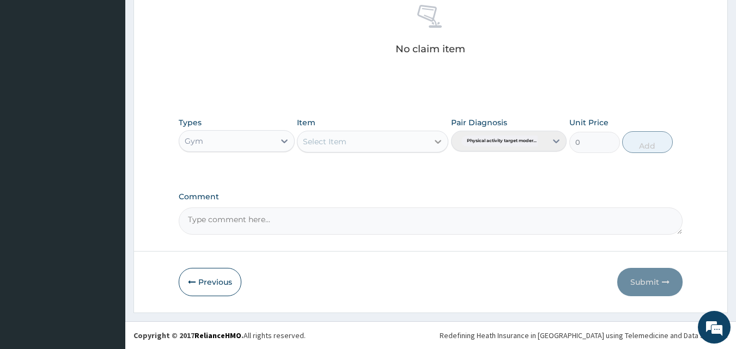
click at [439, 141] on icon at bounding box center [438, 141] width 11 height 11
click at [409, 175] on div "GYM SESSION" at bounding box center [372, 169] width 151 height 20
click at [646, 142] on button "Add" at bounding box center [647, 142] width 51 height 22
type input "0"
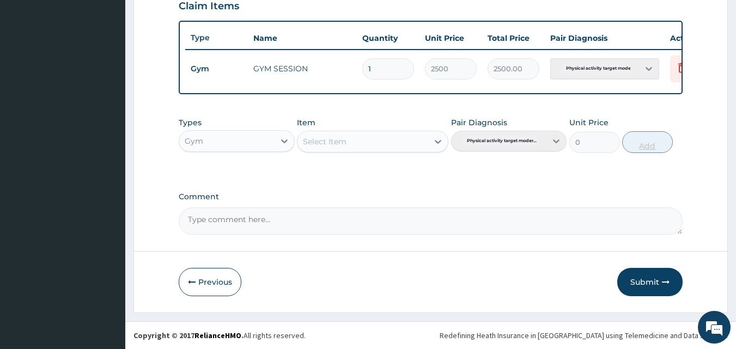
scroll to position [393, 0]
click at [630, 277] on button "Submit" at bounding box center [649, 282] width 65 height 28
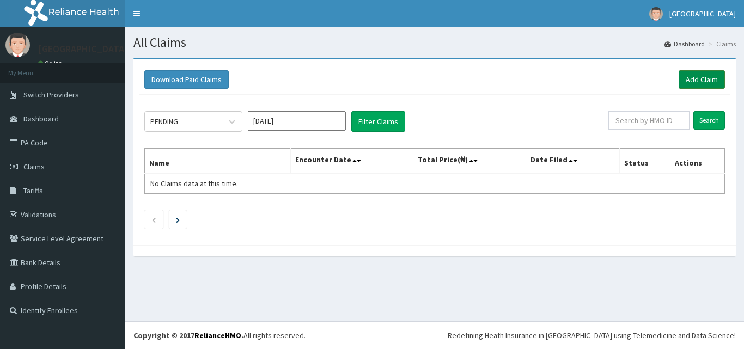
click at [694, 77] on link "Add Claim" at bounding box center [702, 79] width 46 height 19
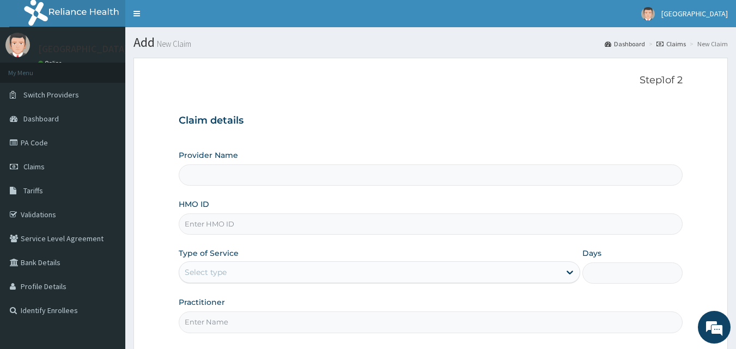
type input "[GEOGRAPHIC_DATA]"
type input "1"
type input "GBI/10258/A"
click at [230, 319] on input "Practitioner" at bounding box center [431, 322] width 505 height 21
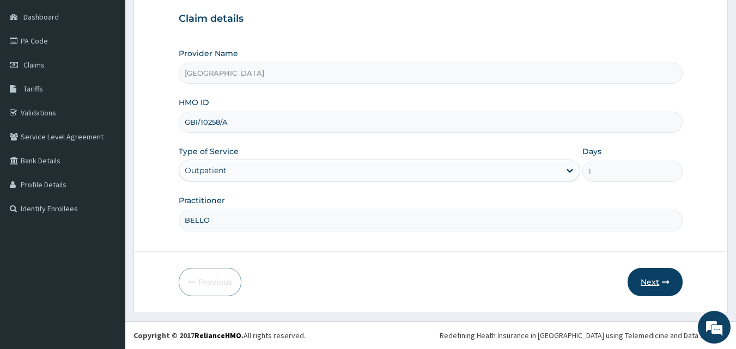
type input "BELLO"
click at [643, 278] on button "Next" at bounding box center [655, 282] width 55 height 28
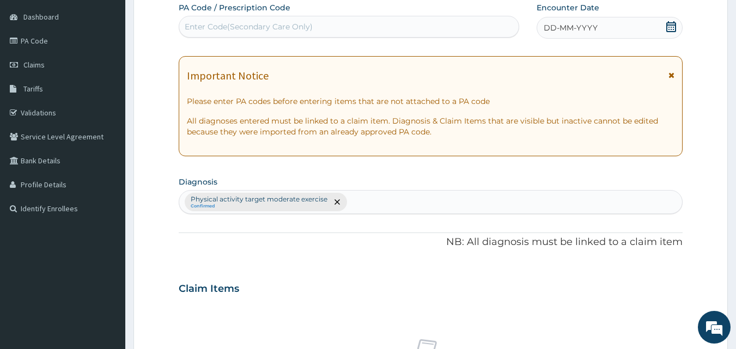
click at [402, 24] on div "Enter Code(Secondary Care Only)" at bounding box center [349, 26] width 340 height 17
type input "PA/F16DE1"
click at [675, 27] on icon at bounding box center [671, 26] width 11 height 11
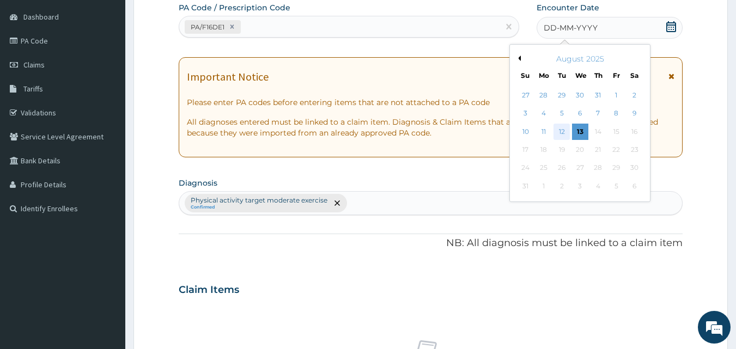
click at [564, 129] on div "12" at bounding box center [562, 132] width 16 height 16
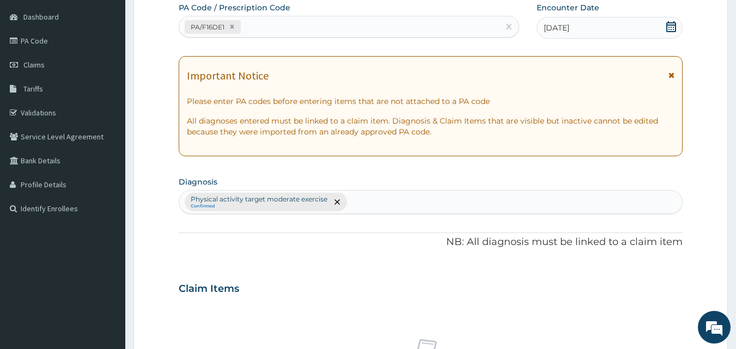
scroll to position [436, 0]
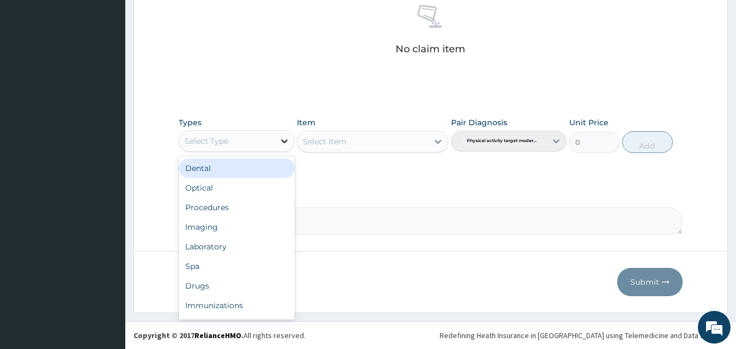
click at [286, 144] on icon at bounding box center [284, 141] width 11 height 11
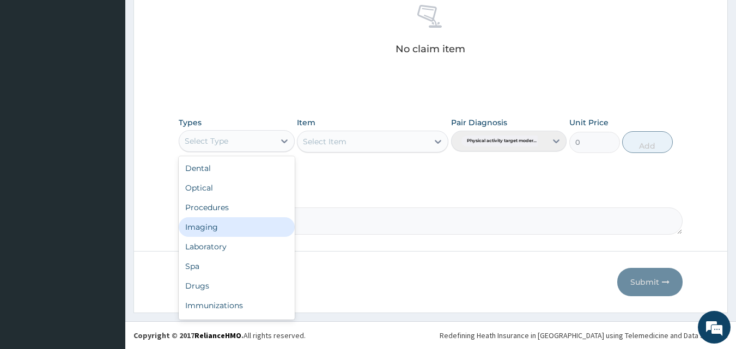
scroll to position [37, 0]
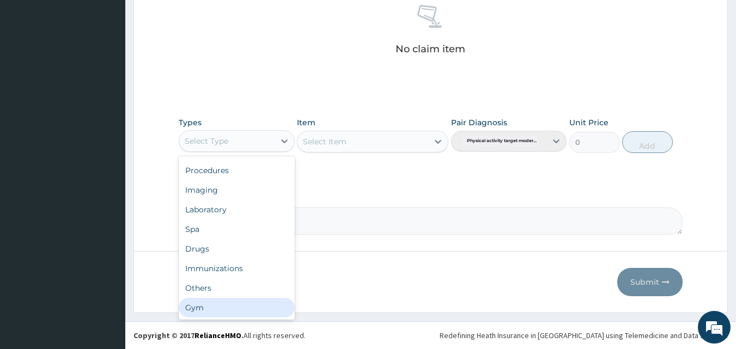
click at [222, 310] on div "Gym" at bounding box center [237, 308] width 116 height 20
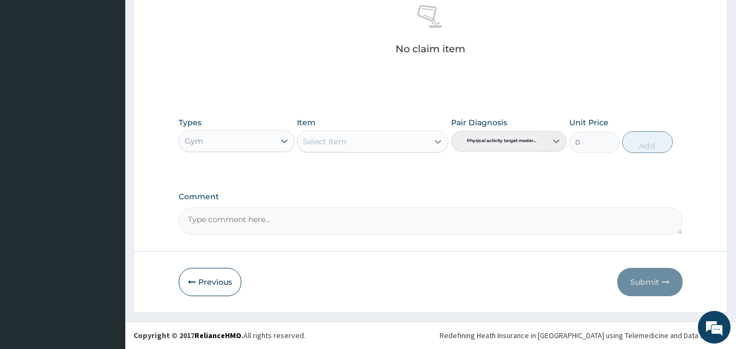
click at [442, 141] on icon at bounding box center [438, 141] width 11 height 11
click at [417, 171] on div "GYM SESSION" at bounding box center [372, 169] width 151 height 20
click at [644, 140] on button "Add" at bounding box center [647, 142] width 51 height 22
type input "0"
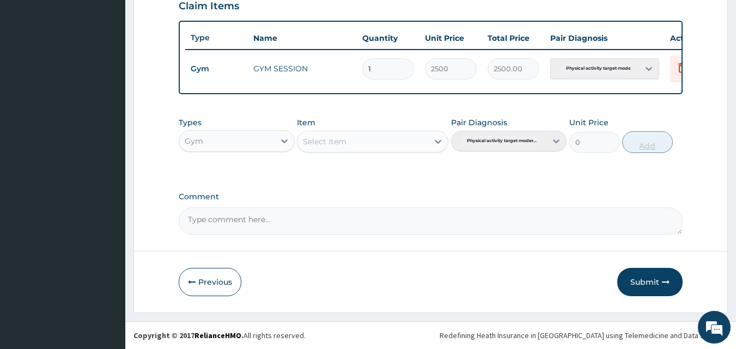
scroll to position [393, 0]
click at [636, 277] on button "Submit" at bounding box center [649, 282] width 65 height 28
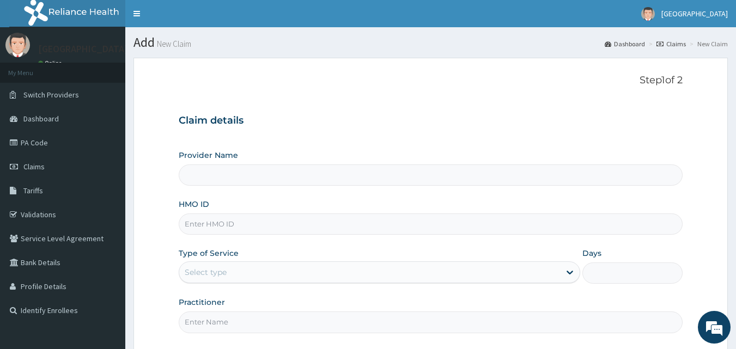
type input "[GEOGRAPHIC_DATA]"
type input "1"
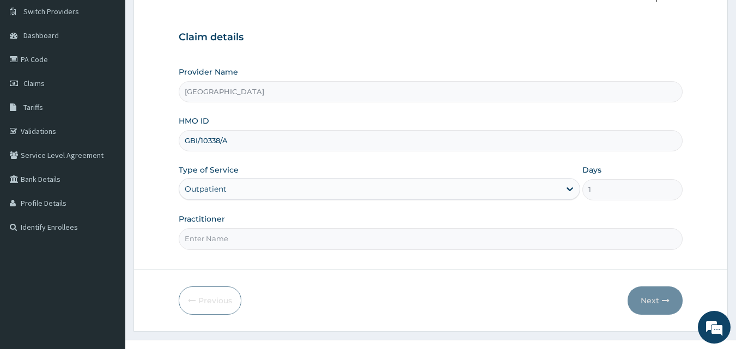
type input "GBI/10338/A"
click at [223, 234] on input "Practitioner" at bounding box center [431, 238] width 505 height 21
type input "AMINU"
click at [640, 293] on button "Next" at bounding box center [655, 301] width 55 height 28
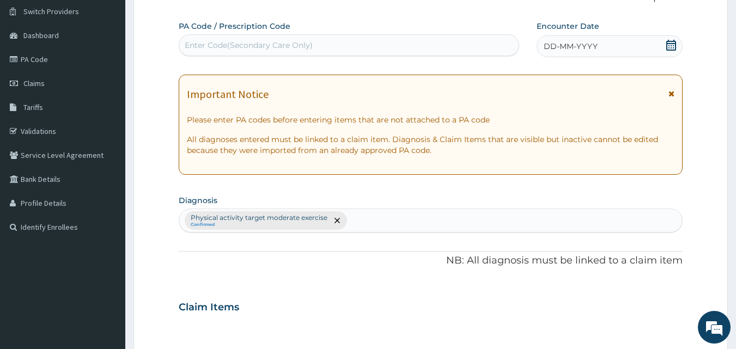
click at [362, 44] on div "Enter Code(Secondary Care Only)" at bounding box center [349, 45] width 340 height 17
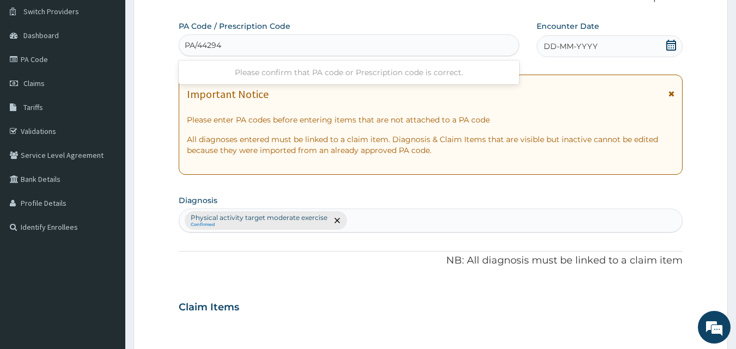
type input "PA/44294C"
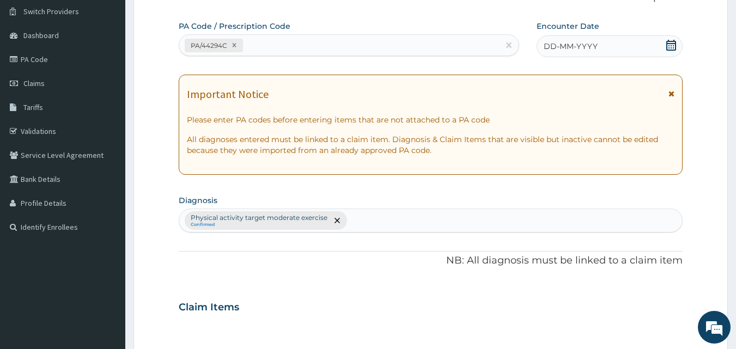
click at [671, 43] on icon at bounding box center [671, 45] width 11 height 11
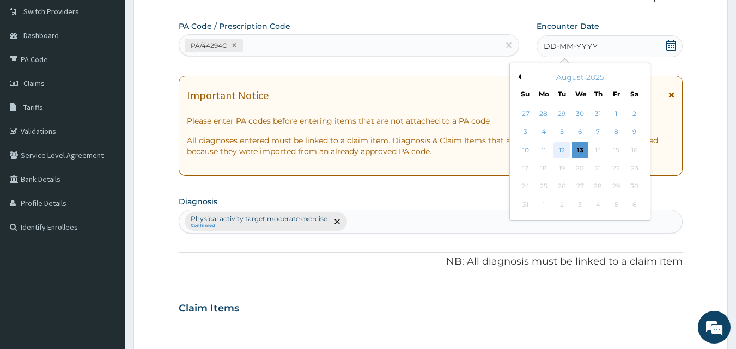
click at [560, 154] on div "12" at bounding box center [562, 150] width 16 height 16
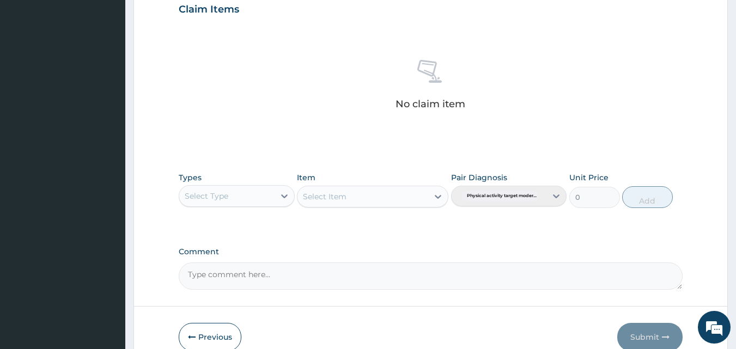
scroll to position [436, 0]
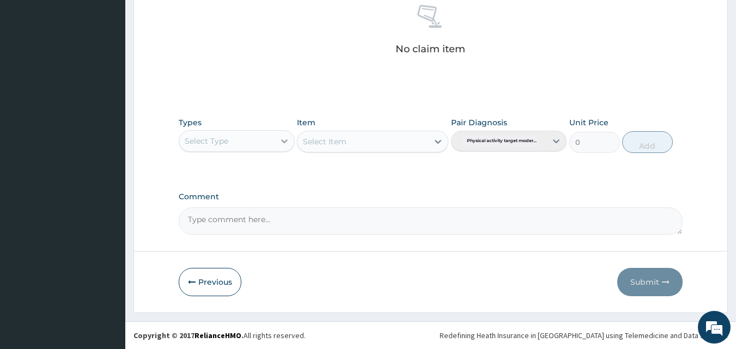
click at [286, 145] on icon at bounding box center [284, 141] width 11 height 11
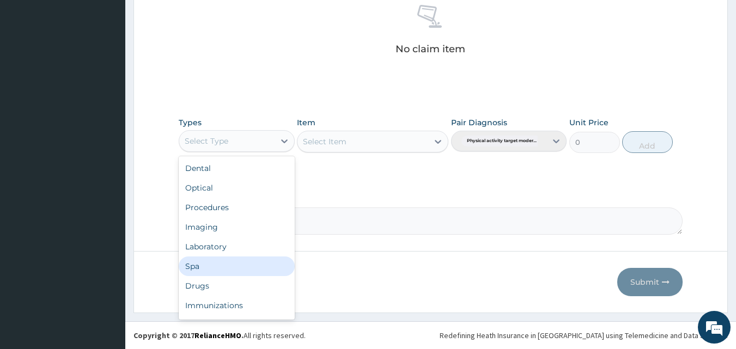
scroll to position [37, 0]
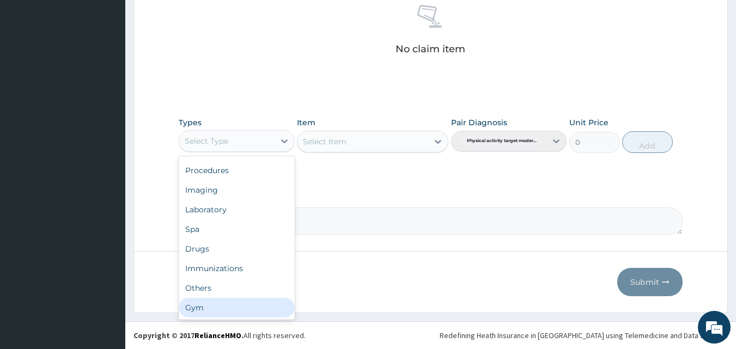
click at [237, 311] on div "Gym" at bounding box center [237, 308] width 116 height 20
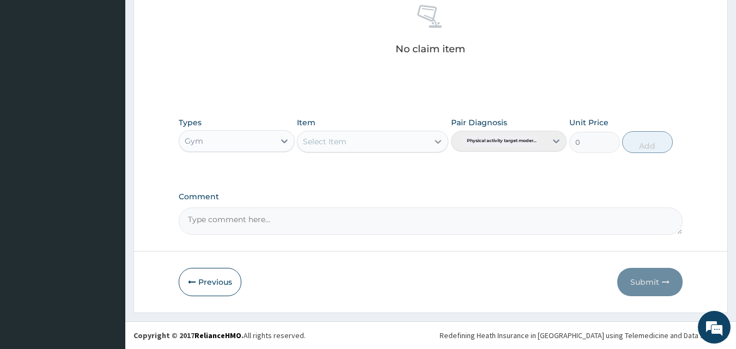
click at [435, 141] on icon at bounding box center [438, 142] width 7 height 4
click at [417, 172] on div "GYM SESSION" at bounding box center [372, 169] width 151 height 20
click at [667, 138] on button "Add" at bounding box center [647, 142] width 51 height 22
type input "0"
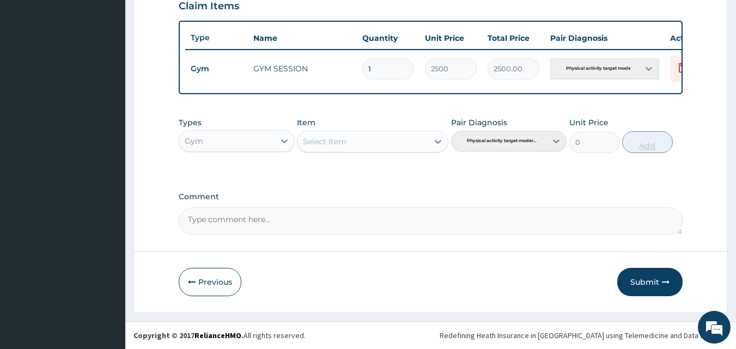
scroll to position [393, 0]
click at [641, 278] on button "Submit" at bounding box center [649, 282] width 65 height 28
